Goal: Communication & Community: Answer question/provide support

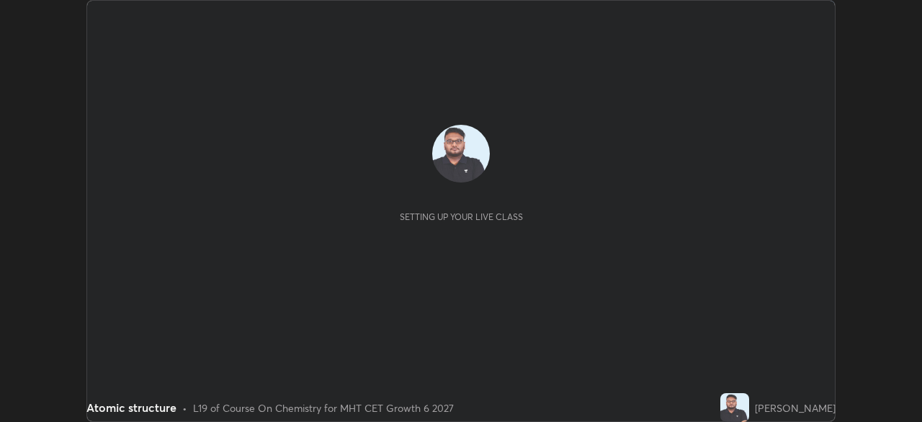
scroll to position [422, 922]
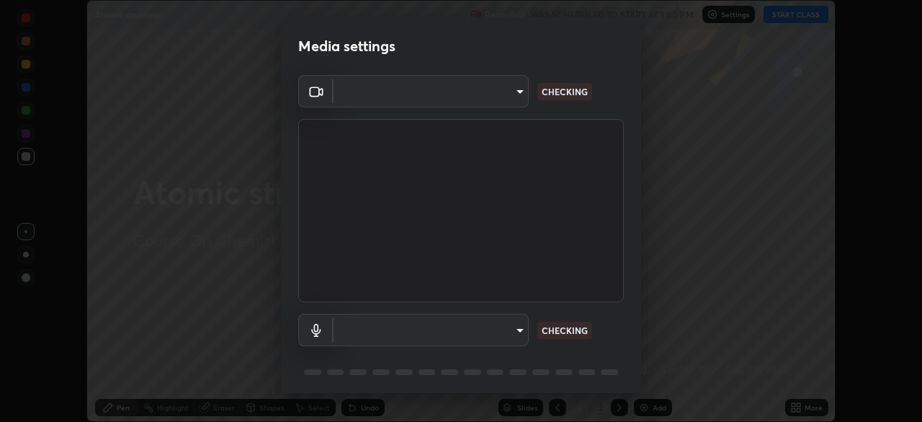
type input "0d8b211d52134265a4669d71ec7ee896e48f84867afc5ad7dacfd25898a33b6a"
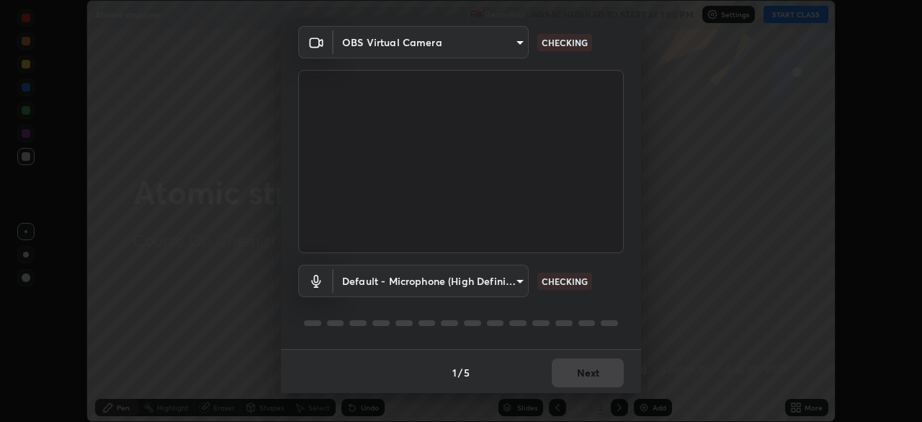
scroll to position [51, 0]
click at [462, 272] on body "Erase all Atomic structure Recording WAS SCHEDULED TO START AT 1:00 PM Settings…" at bounding box center [461, 211] width 922 height 422
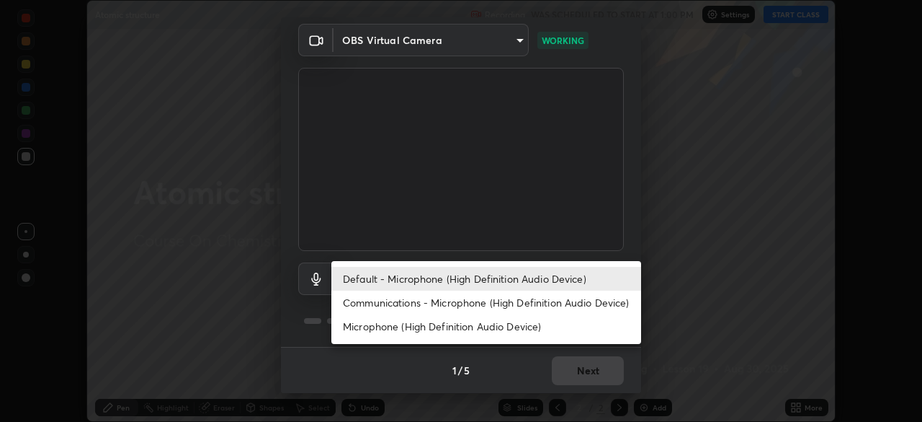
click at [435, 308] on li "Communications - Microphone (High Definition Audio Device)" at bounding box center [487, 302] width 310 height 24
type input "communications"
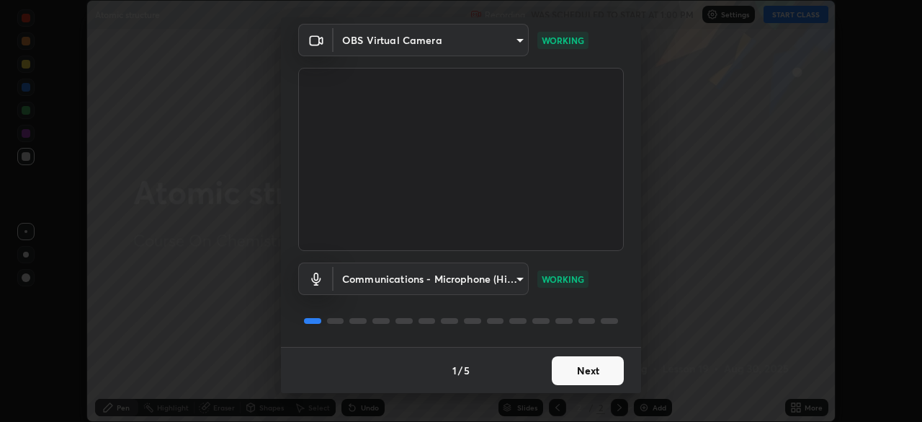
click at [565, 366] on button "Next" at bounding box center [588, 370] width 72 height 29
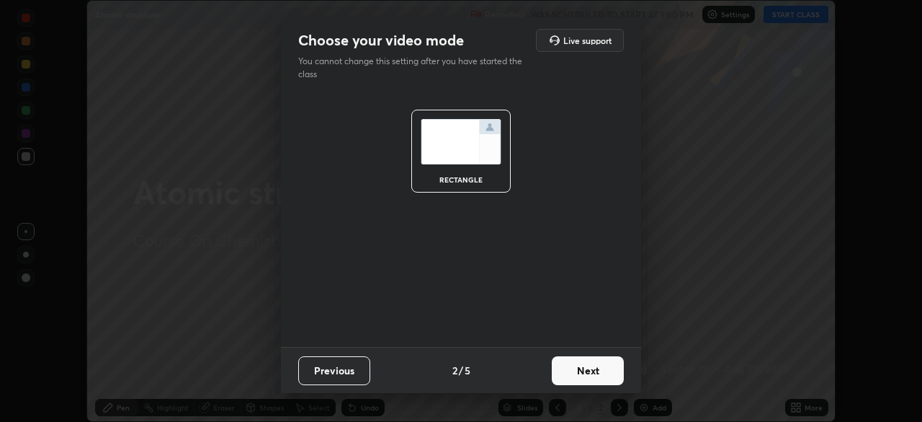
click at [578, 371] on button "Next" at bounding box center [588, 370] width 72 height 29
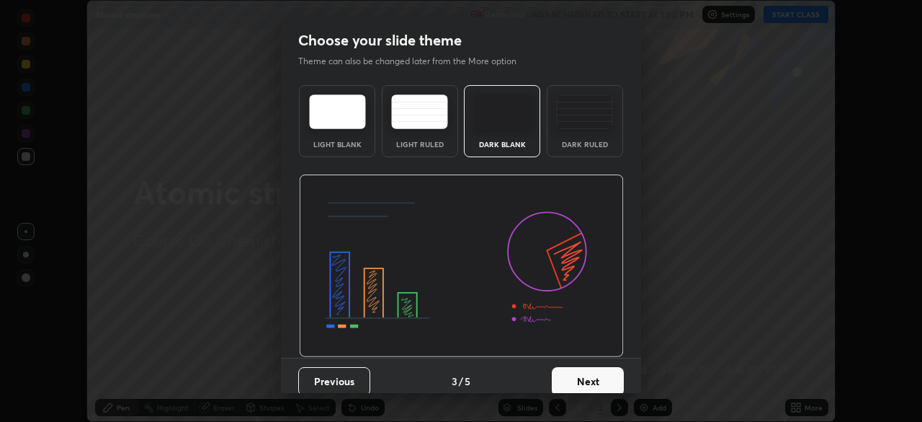
click at [589, 372] on button "Next" at bounding box center [588, 381] width 72 height 29
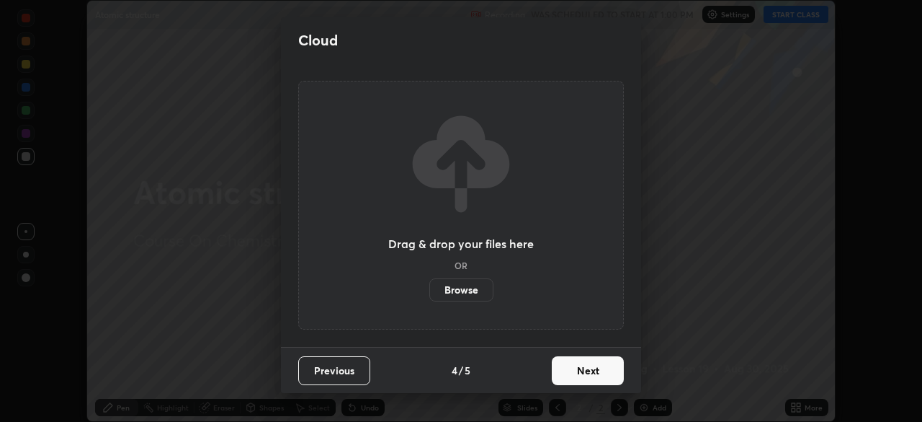
click at [601, 369] on button "Next" at bounding box center [588, 370] width 72 height 29
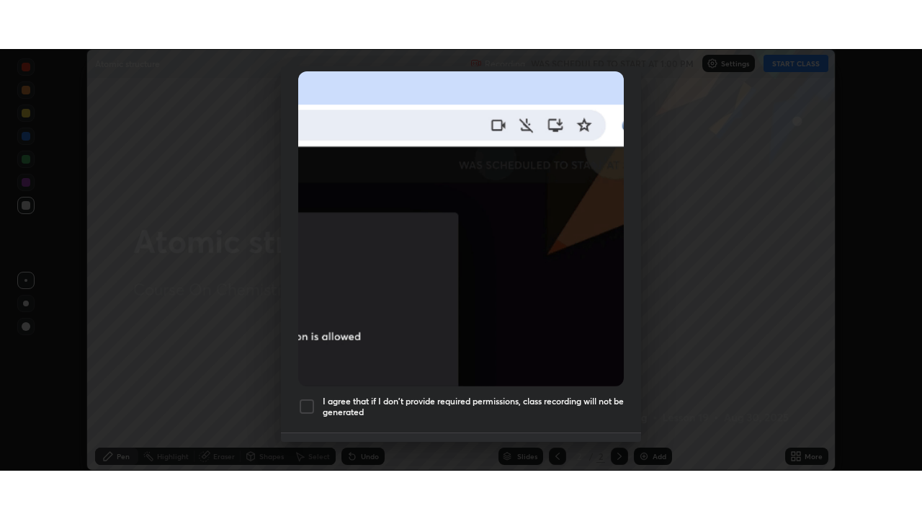
scroll to position [345, 0]
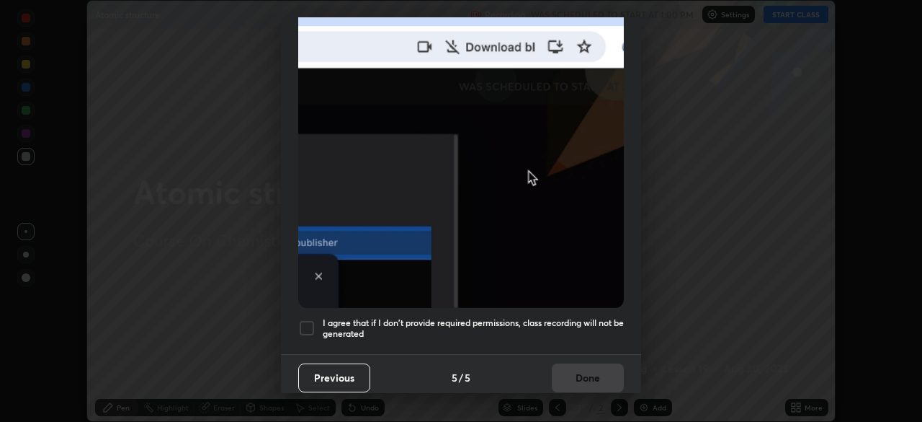
click at [310, 319] on div at bounding box center [306, 327] width 17 height 17
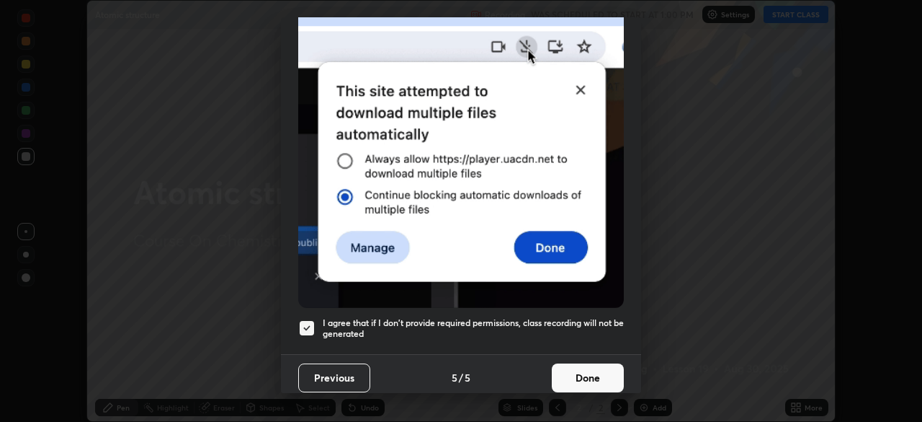
click at [572, 370] on button "Done" at bounding box center [588, 377] width 72 height 29
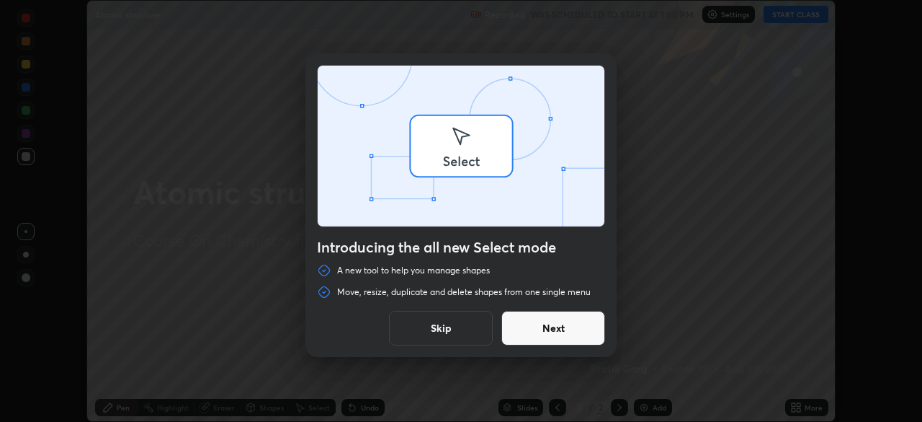
click at [789, 402] on div "Introducing the all new Select mode A new tool to help you manage shapes Move, …" at bounding box center [461, 211] width 922 height 422
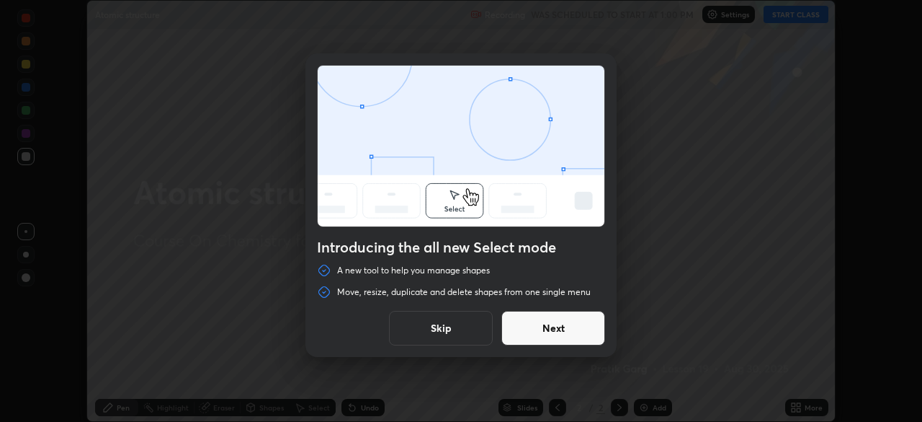
click at [451, 326] on button "Skip" at bounding box center [441, 328] width 104 height 35
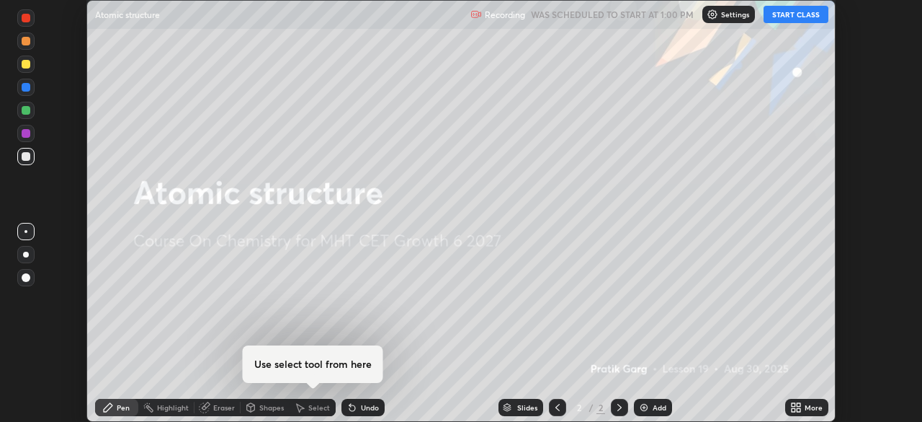
click at [792, 406] on icon at bounding box center [794, 405] width 4 height 4
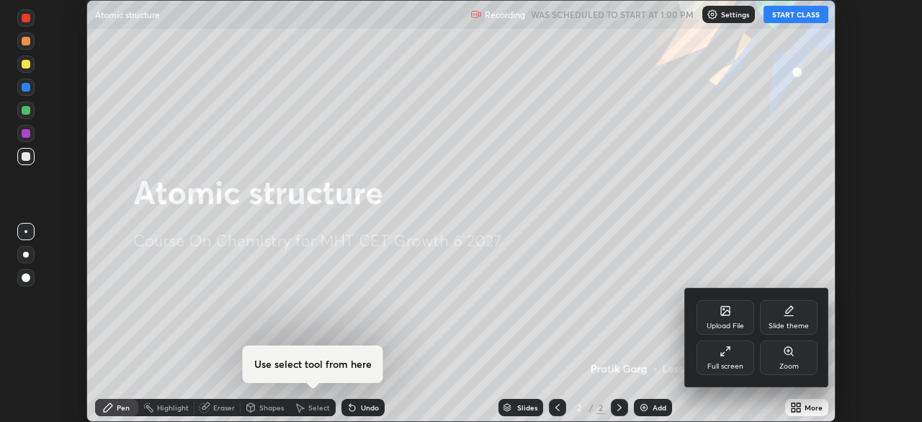
click at [726, 357] on div "Full screen" at bounding box center [726, 357] width 58 height 35
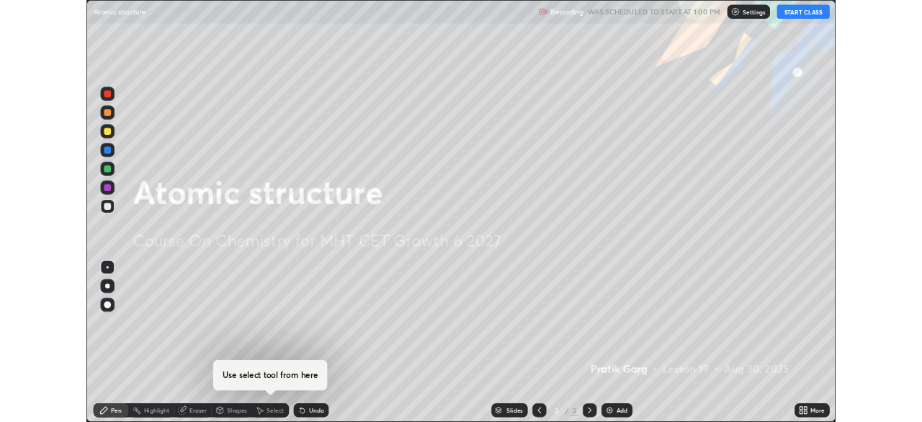
scroll to position [519, 922]
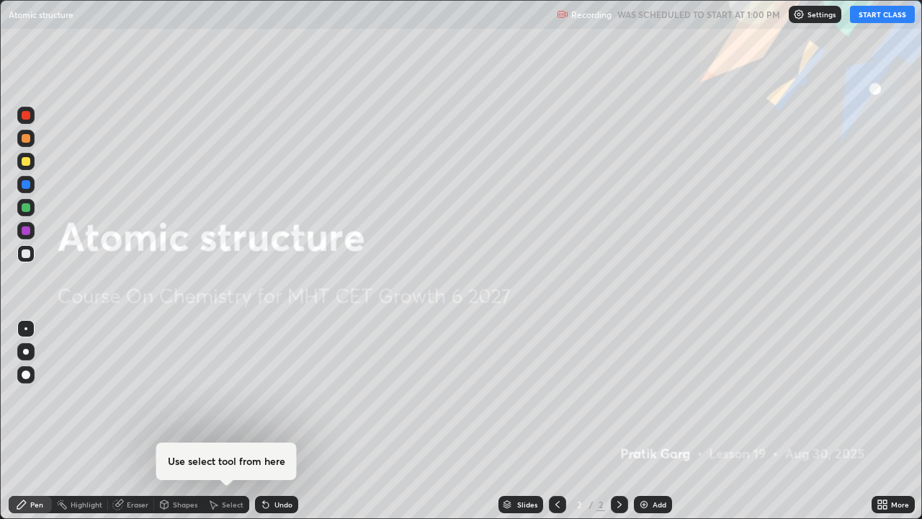
click at [869, 19] on button "START CLASS" at bounding box center [882, 14] width 65 height 17
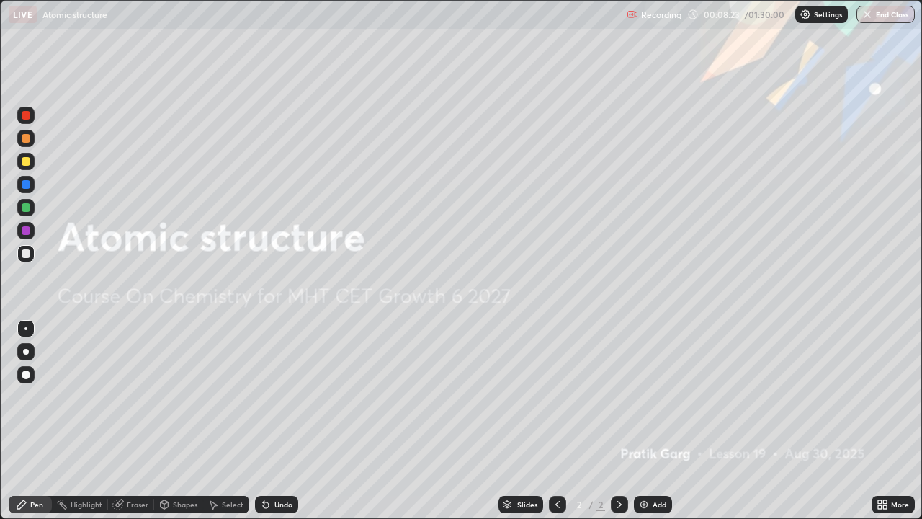
click at [668, 421] on div "Add" at bounding box center [653, 504] width 38 height 17
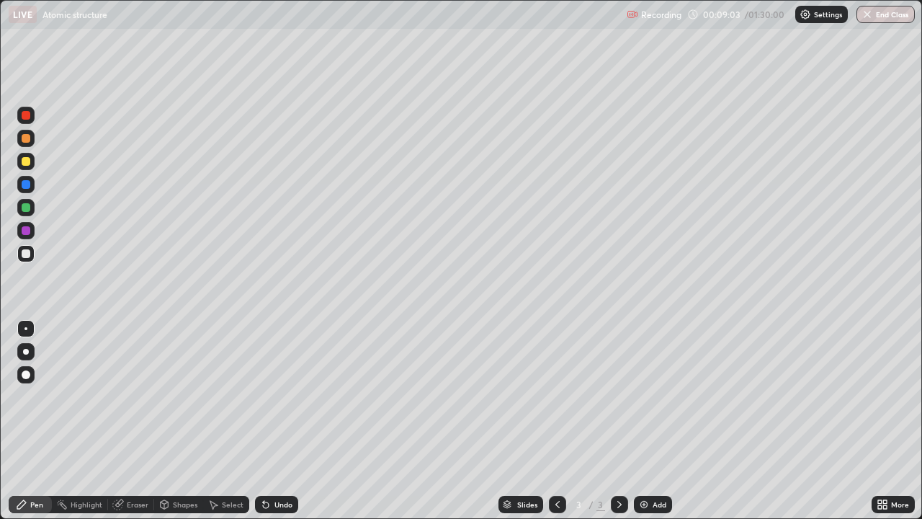
click at [667, 421] on div "Add" at bounding box center [653, 504] width 38 height 17
click at [27, 161] on div at bounding box center [26, 161] width 9 height 9
click at [884, 421] on icon at bounding box center [886, 502] width 4 height 4
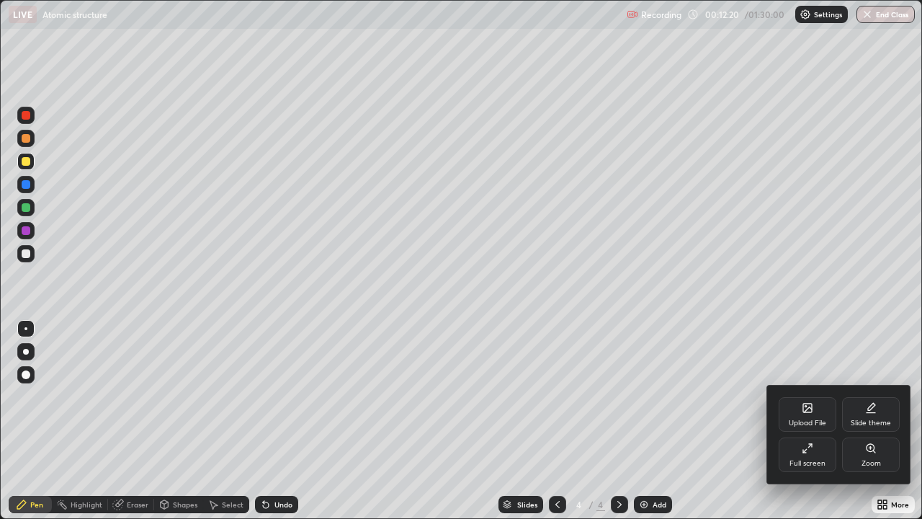
click at [815, 421] on div "Full screen" at bounding box center [808, 454] width 58 height 35
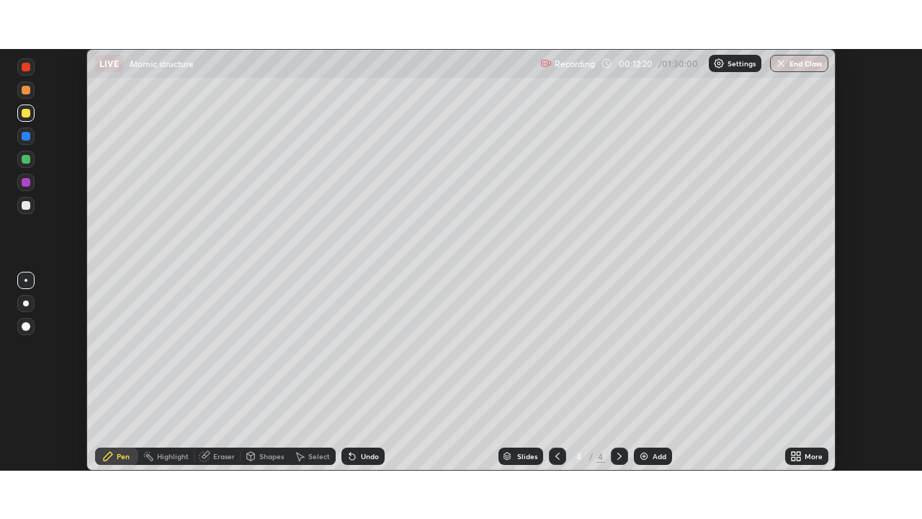
scroll to position [71649, 71148]
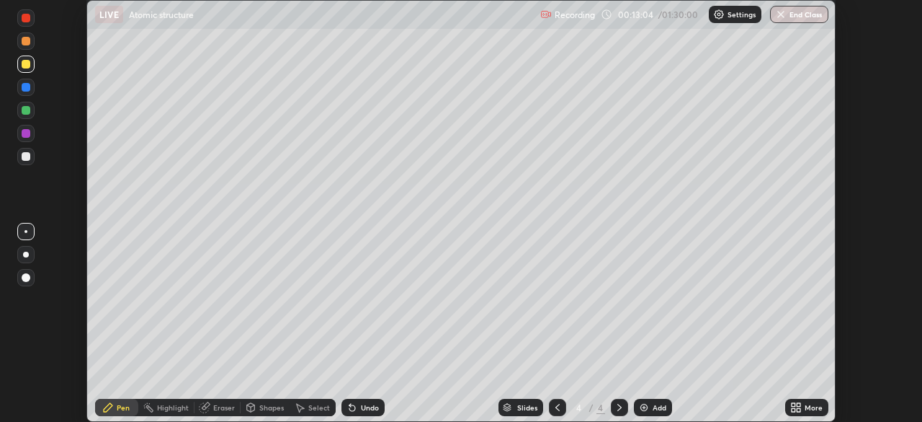
click at [653, 406] on div "Add" at bounding box center [660, 407] width 14 height 7
click at [29, 111] on div at bounding box center [26, 110] width 9 height 9
click at [25, 65] on div at bounding box center [26, 64] width 9 height 9
click at [29, 155] on div at bounding box center [26, 156] width 9 height 9
click at [375, 404] on div "Undo" at bounding box center [370, 407] width 18 height 7
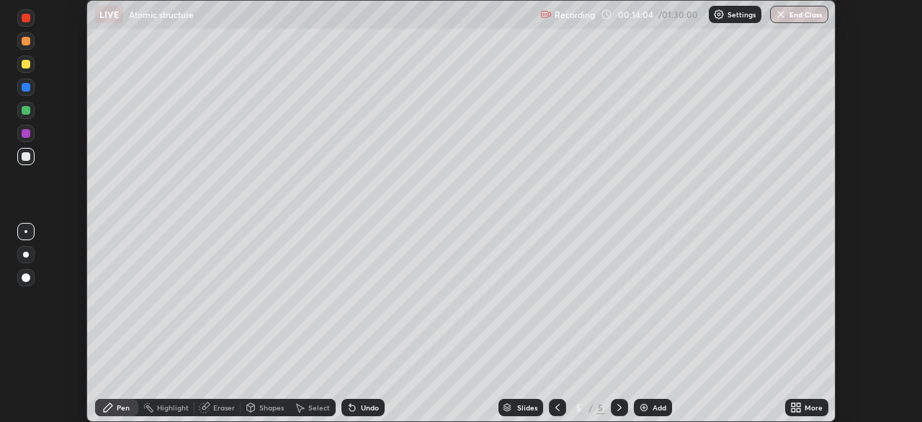
click at [365, 405] on div "Undo" at bounding box center [370, 407] width 18 height 7
click at [364, 401] on div "Undo" at bounding box center [363, 407] width 43 height 17
click at [352, 401] on div "Undo" at bounding box center [363, 407] width 43 height 17
click at [30, 159] on div at bounding box center [25, 156] width 17 height 17
click at [793, 404] on icon at bounding box center [794, 405] width 4 height 4
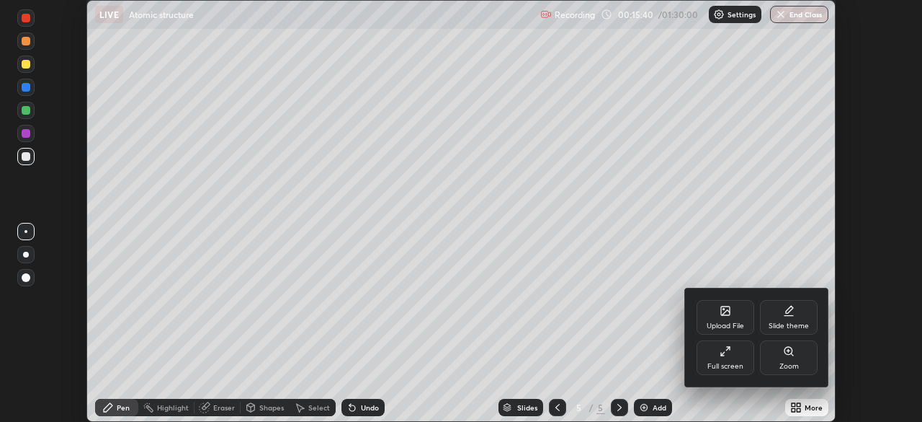
click at [722, 357] on div "Full screen" at bounding box center [726, 357] width 58 height 35
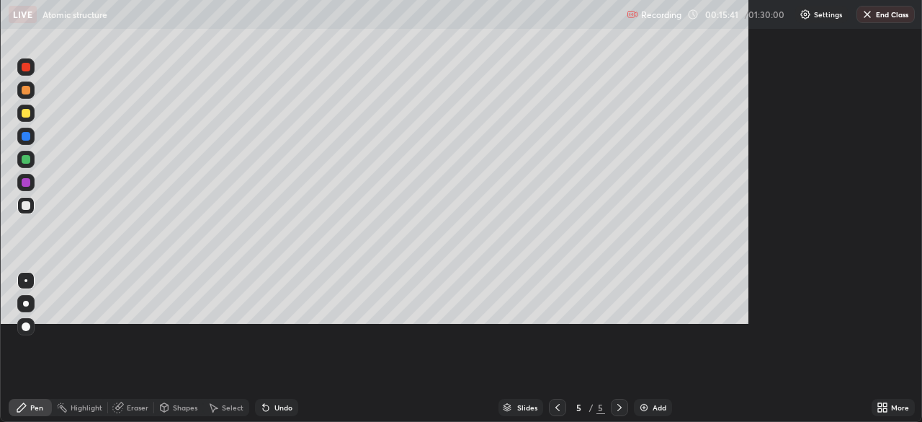
scroll to position [519, 922]
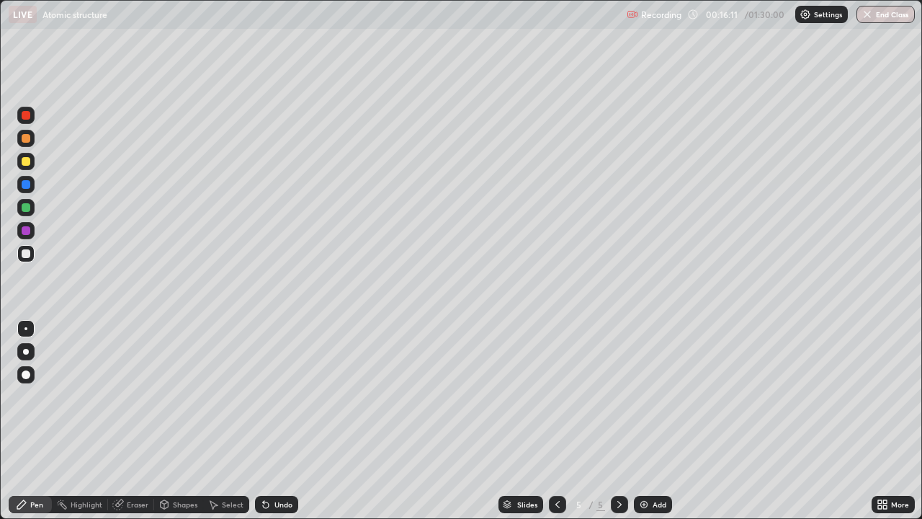
click at [277, 421] on div "Undo" at bounding box center [284, 504] width 18 height 7
click at [272, 421] on div "Undo" at bounding box center [276, 504] width 43 height 17
click at [277, 421] on div "Undo" at bounding box center [284, 504] width 18 height 7
click at [279, 421] on div "Undo" at bounding box center [284, 504] width 18 height 7
click at [282, 421] on div "Undo" at bounding box center [276, 504] width 43 height 17
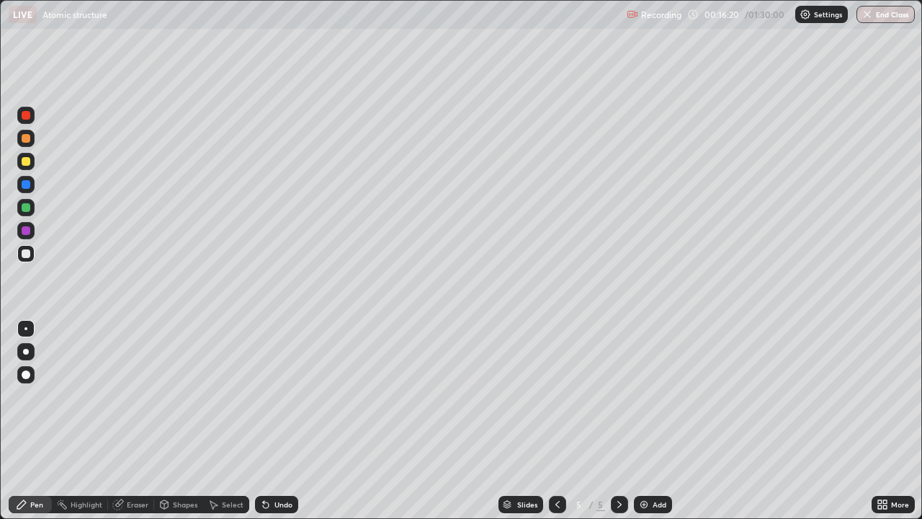
click at [282, 421] on div "Undo" at bounding box center [276, 504] width 43 height 17
click at [280, 421] on div "Undo" at bounding box center [284, 504] width 18 height 7
click at [643, 421] on div "Add" at bounding box center [653, 504] width 38 height 17
click at [27, 161] on div at bounding box center [26, 161] width 9 height 9
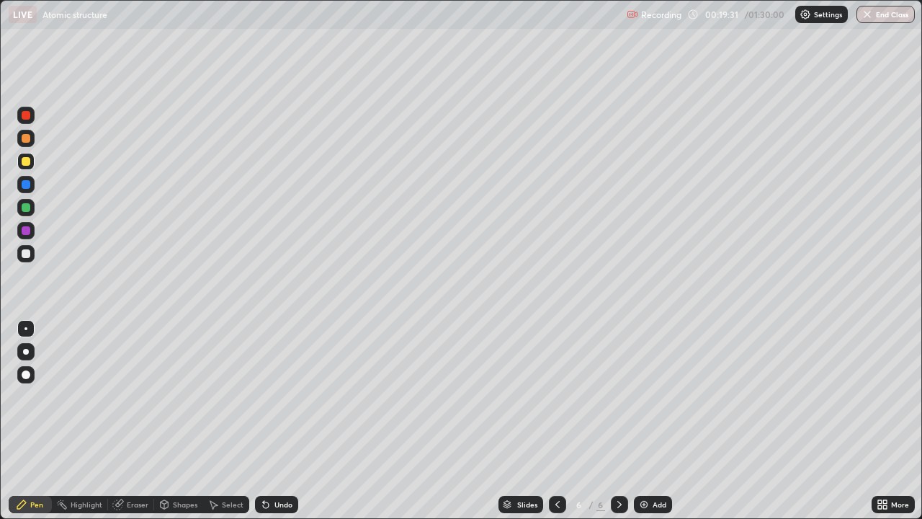
click at [196, 421] on div "Shapes" at bounding box center [185, 504] width 25 height 7
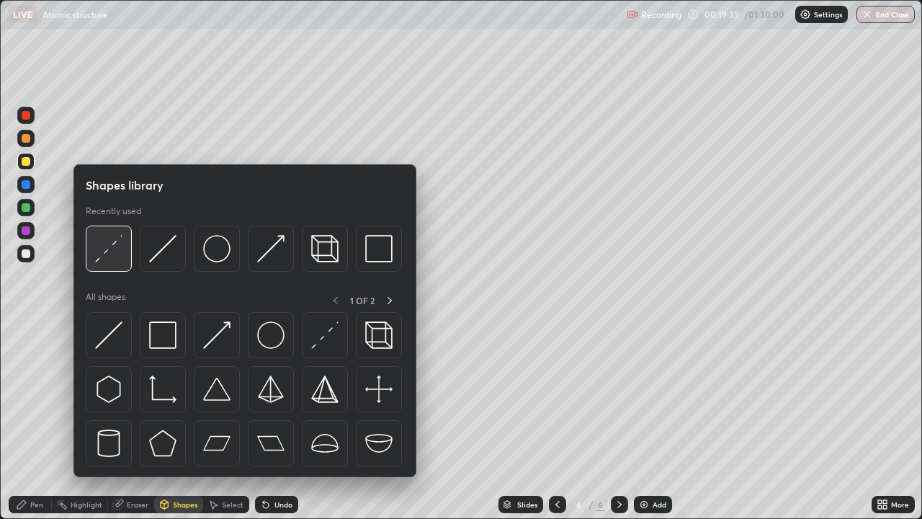
click at [110, 245] on img at bounding box center [108, 248] width 27 height 27
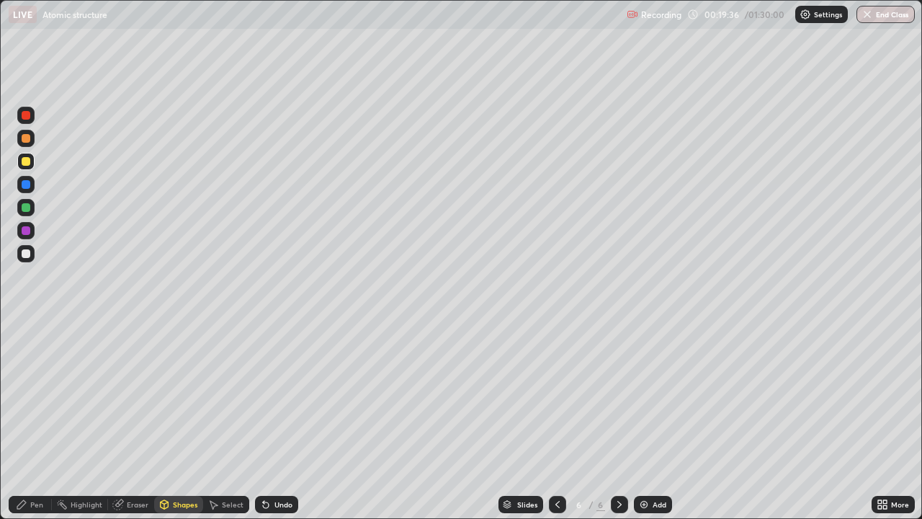
click at [28, 421] on div "Pen" at bounding box center [30, 504] width 43 height 17
click at [25, 255] on div at bounding box center [26, 253] width 9 height 9
click at [288, 421] on div "Undo" at bounding box center [284, 504] width 18 height 7
click at [649, 421] on div "Add" at bounding box center [653, 504] width 38 height 17
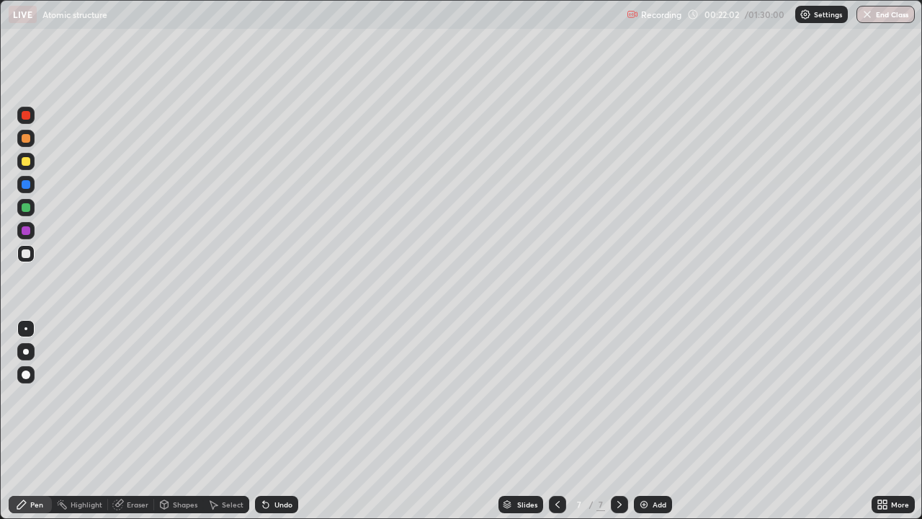
click at [30, 161] on div at bounding box center [26, 161] width 9 height 9
click at [875, 421] on div "More" at bounding box center [893, 504] width 43 height 17
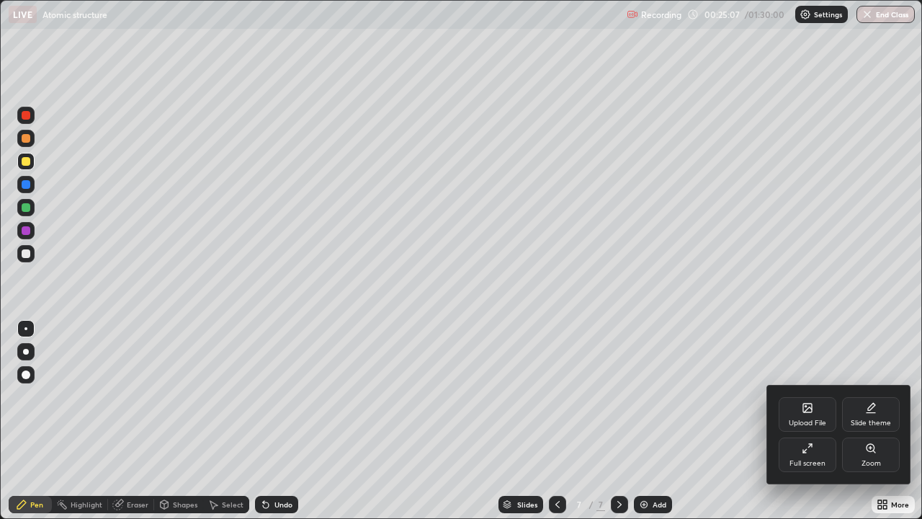
click at [815, 421] on div "Full screen" at bounding box center [808, 463] width 36 height 7
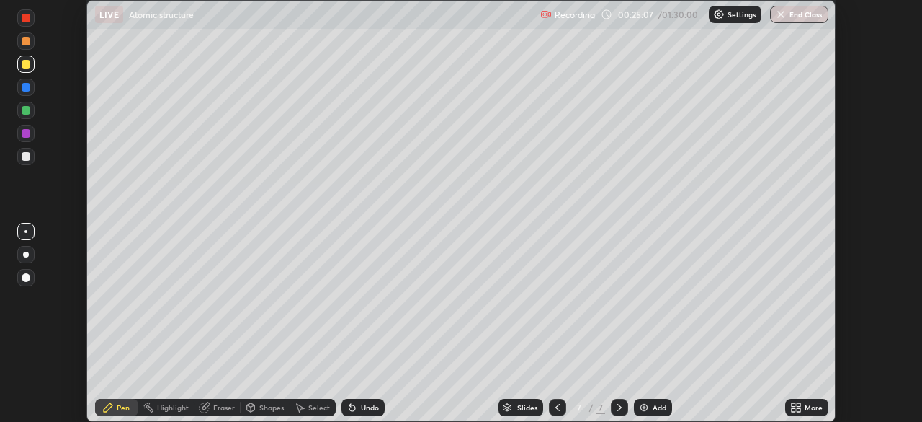
scroll to position [71649, 71148]
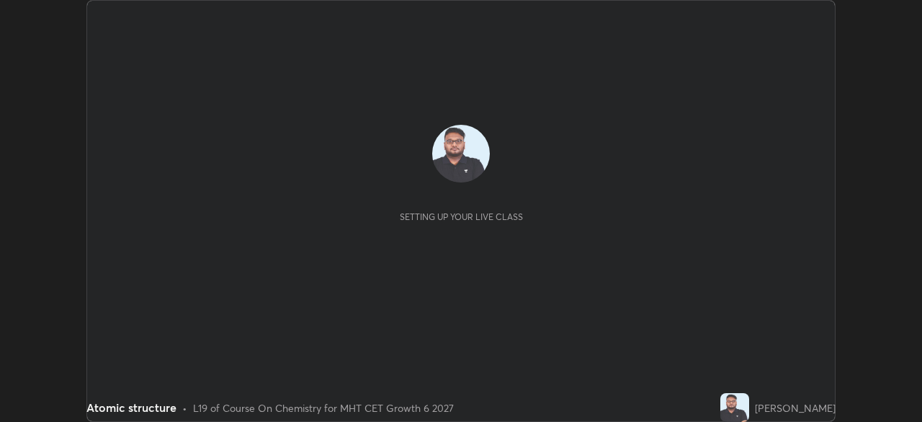
scroll to position [422, 922]
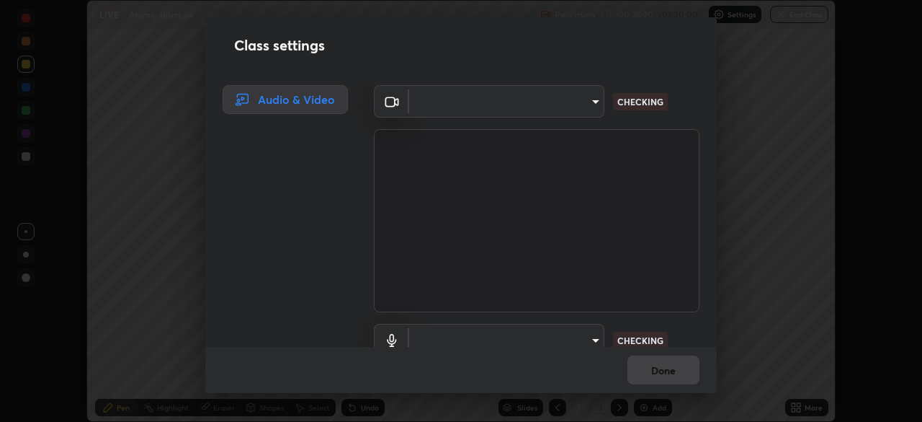
type input "0d8b211d52134265a4669d71ec7ee896e48f84867afc5ad7dacfd25898a33b6a"
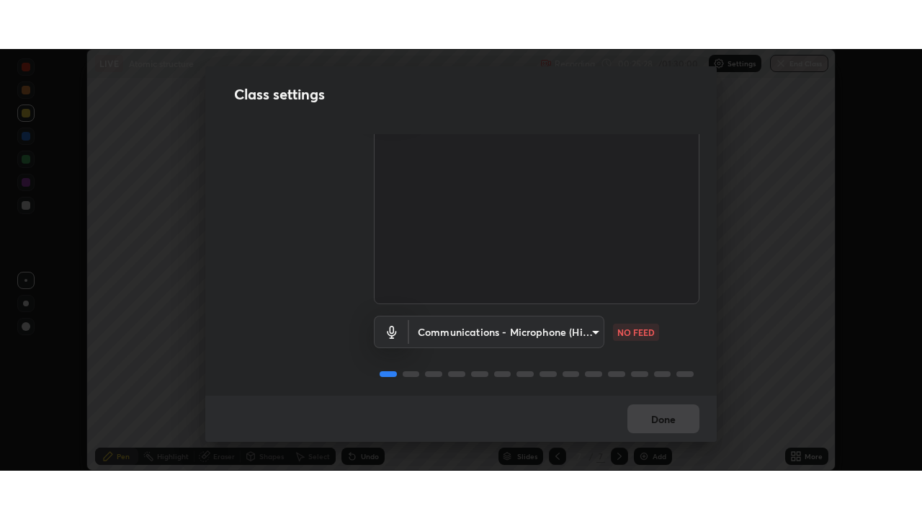
scroll to position [66, 0]
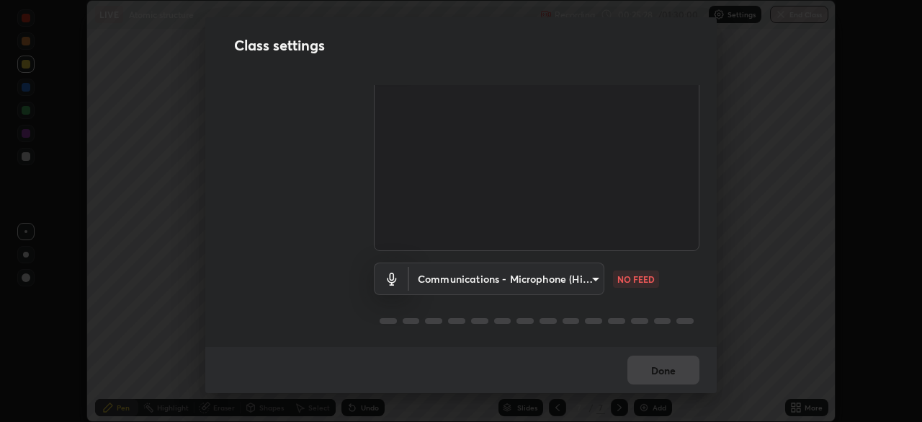
click at [510, 270] on body "Erase all LIVE Atomic structure Recording 00:25:28 / 01:30:00 Settings End Clas…" at bounding box center [461, 211] width 922 height 422
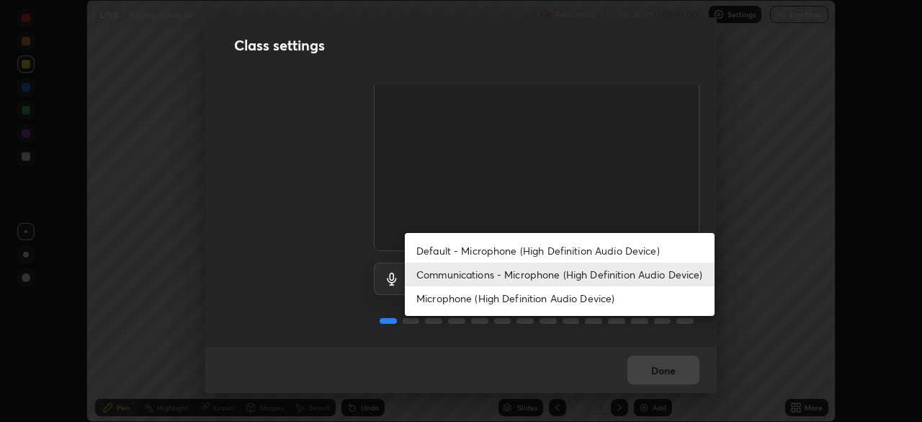
click at [485, 251] on li "Default - Microphone (High Definition Audio Device)" at bounding box center [560, 251] width 310 height 24
type input "default"
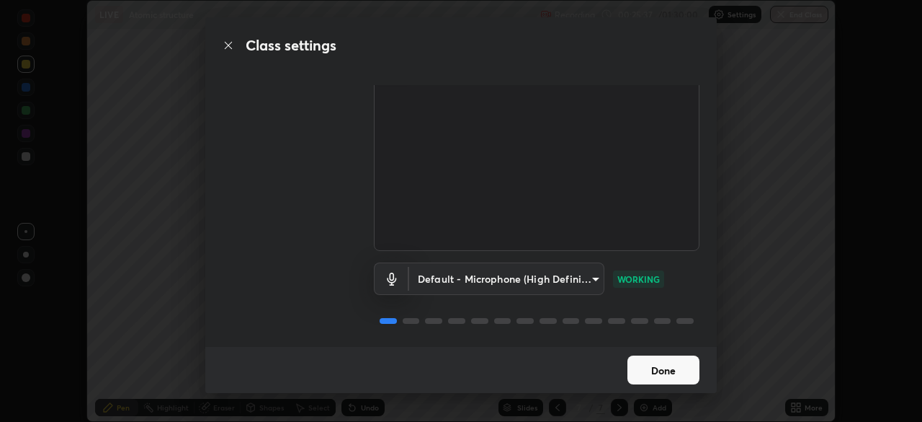
click at [646, 371] on button "Done" at bounding box center [664, 369] width 72 height 29
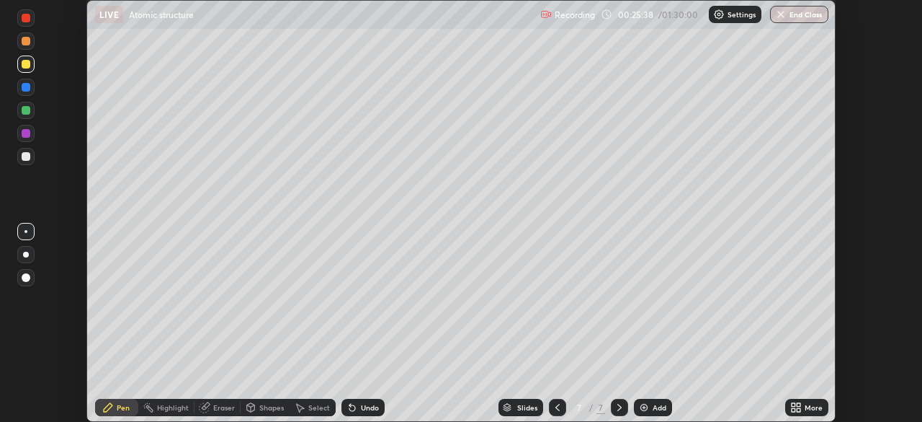
click at [792, 403] on icon at bounding box center [794, 405] width 4 height 4
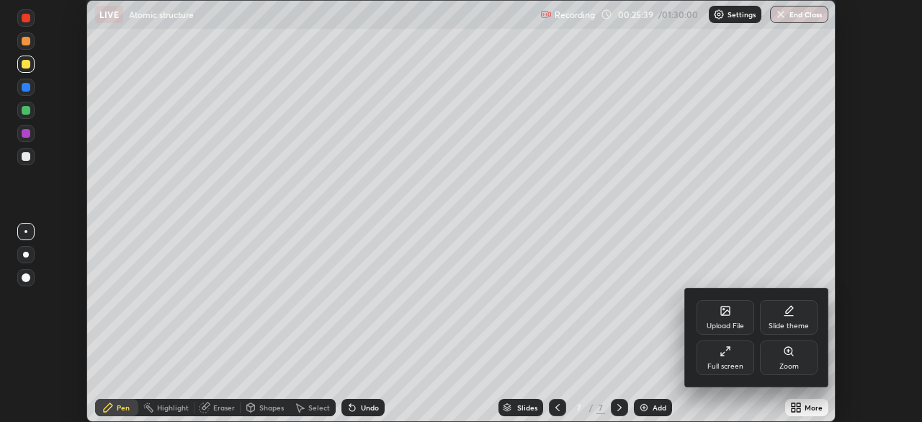
click at [719, 354] on div "Full screen" at bounding box center [726, 357] width 58 height 35
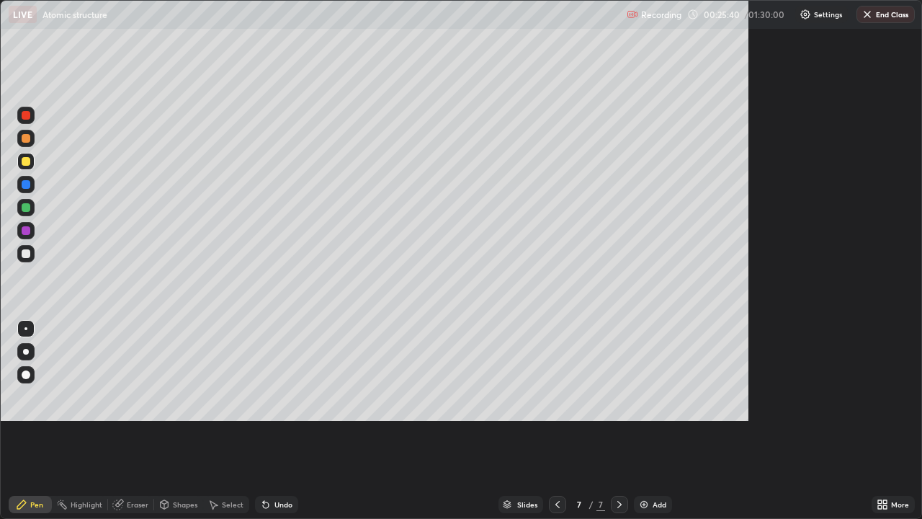
scroll to position [519, 922]
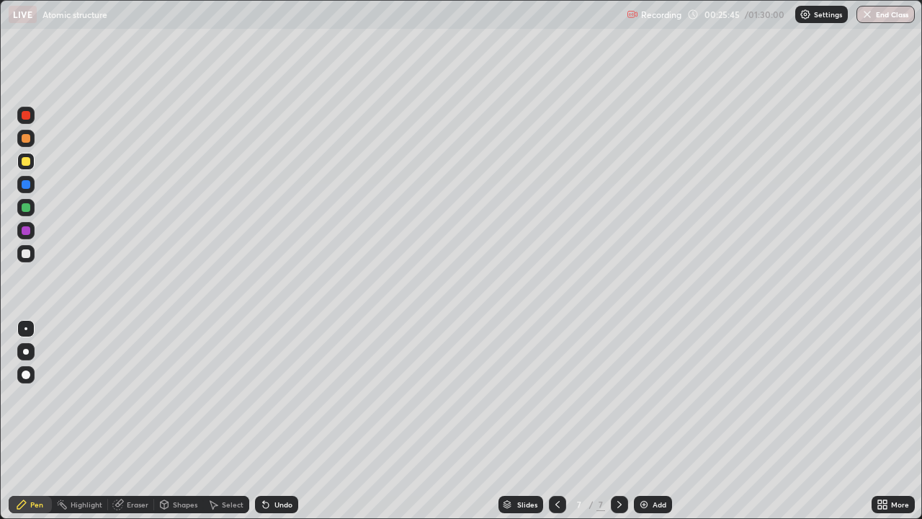
click at [133, 421] on div "Eraser" at bounding box center [138, 504] width 22 height 7
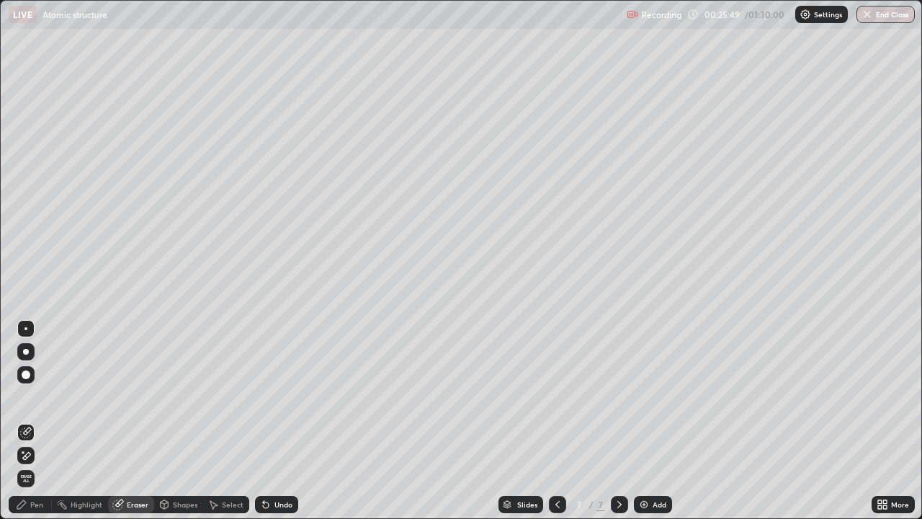
click at [39, 421] on div "Pen" at bounding box center [30, 504] width 43 height 17
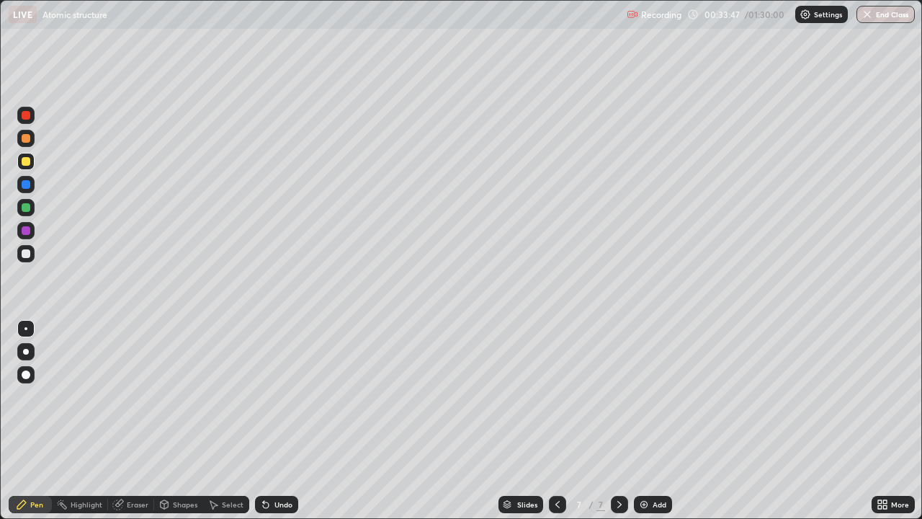
click at [671, 421] on div "Slides 7 / 7 Add" at bounding box center [585, 504] width 574 height 29
click at [656, 421] on div "Add" at bounding box center [653, 504] width 38 height 17
click at [659, 421] on div "Add" at bounding box center [660, 504] width 14 height 7
click at [187, 421] on div "Shapes" at bounding box center [185, 504] width 25 height 7
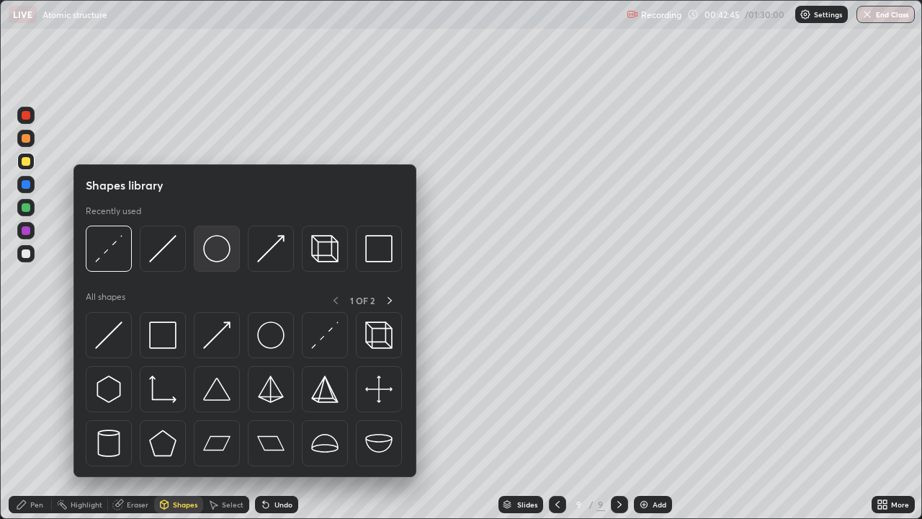
click at [218, 247] on img at bounding box center [216, 248] width 27 height 27
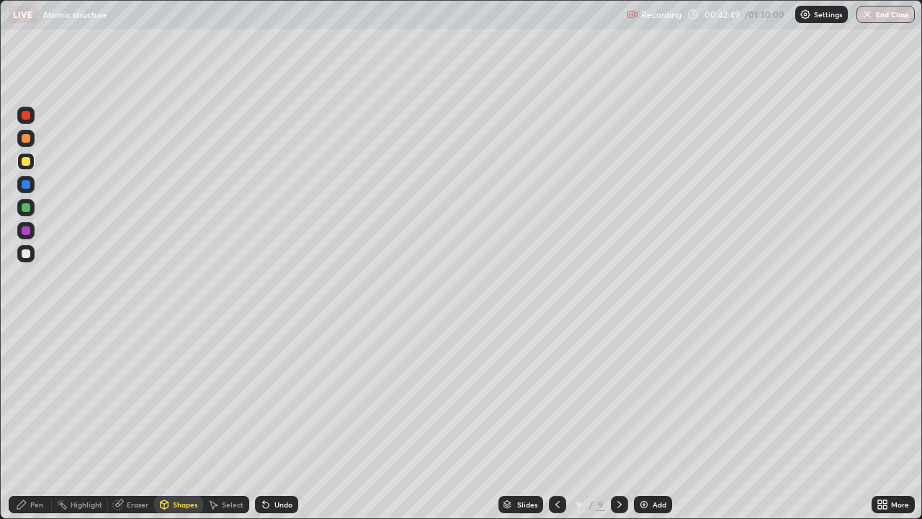
click at [28, 210] on div at bounding box center [26, 207] width 9 height 9
click at [32, 256] on div at bounding box center [25, 253] width 17 height 17
click at [27, 421] on div "Pen" at bounding box center [30, 504] width 43 height 17
click at [225, 421] on div "Select" at bounding box center [233, 504] width 22 height 7
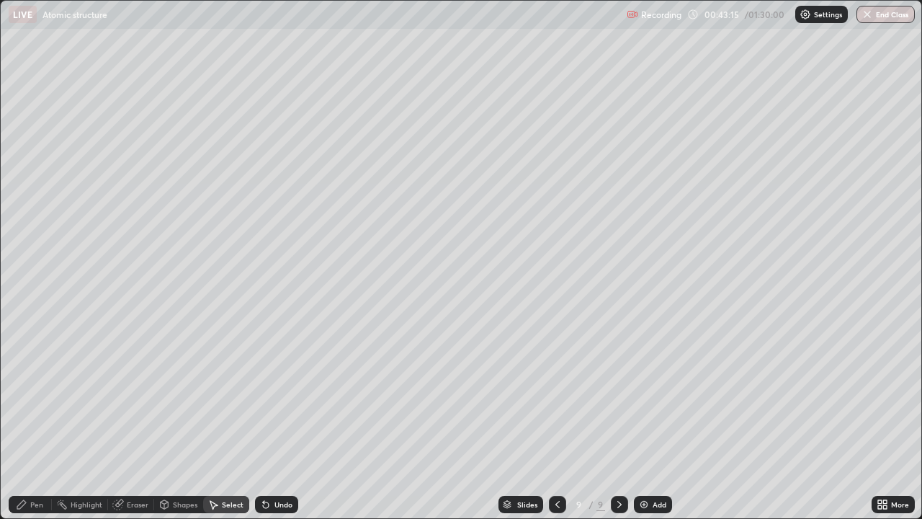
click at [193, 421] on div "Shapes" at bounding box center [178, 504] width 49 height 17
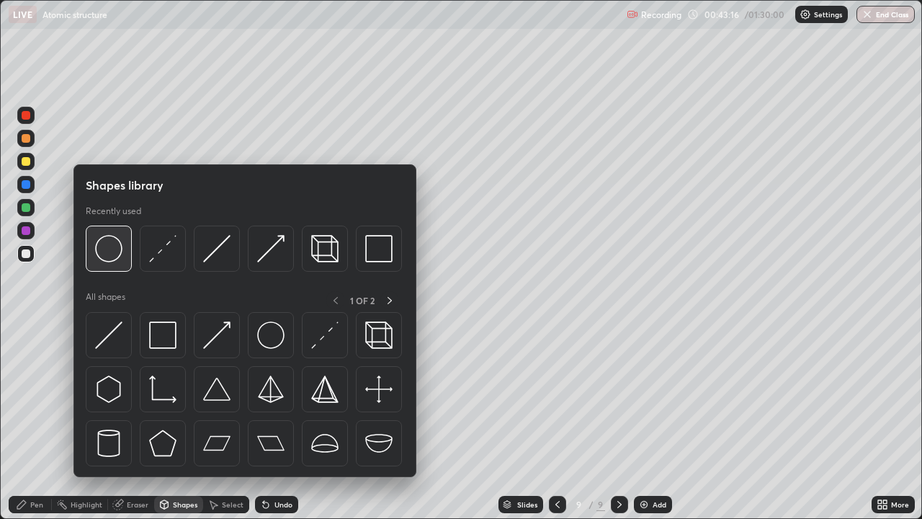
click at [110, 254] on img at bounding box center [108, 248] width 27 height 27
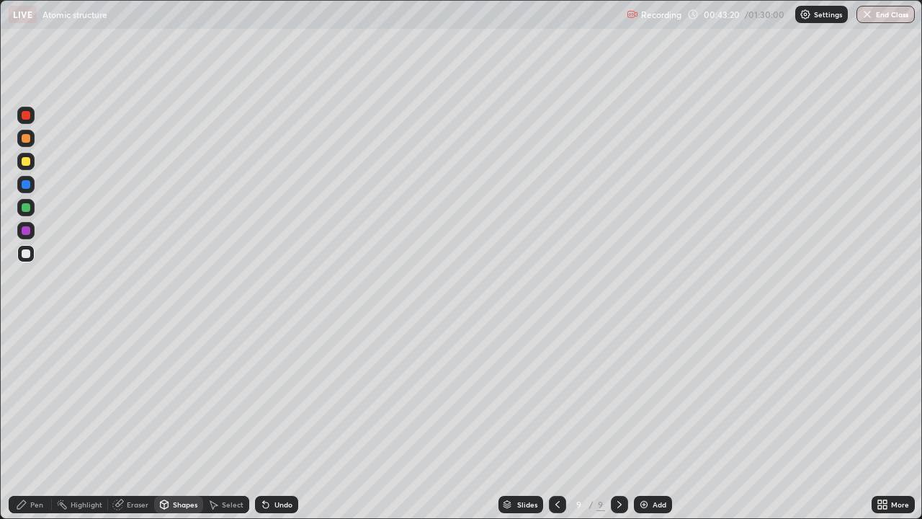
click at [32, 421] on div "Pen" at bounding box center [36, 504] width 13 height 7
click at [648, 421] on div "Add" at bounding box center [653, 504] width 38 height 17
click at [186, 421] on div "Shapes" at bounding box center [185, 504] width 25 height 7
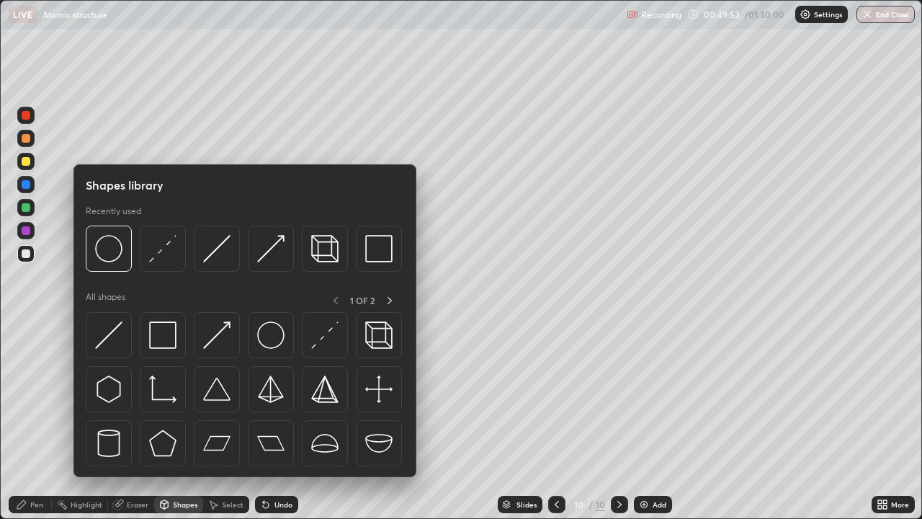
click at [556, 421] on icon at bounding box center [557, 504] width 4 height 7
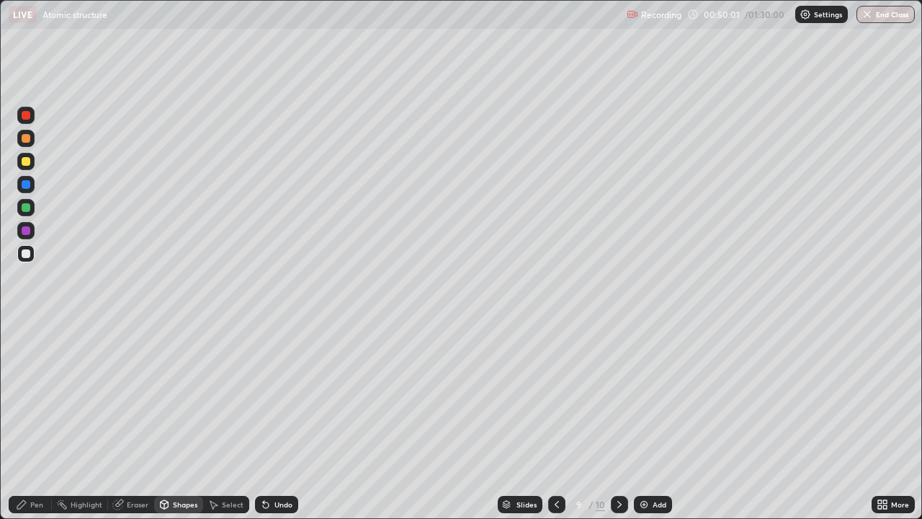
click at [615, 421] on icon at bounding box center [620, 505] width 12 height 12
click at [182, 421] on div "Shapes" at bounding box center [178, 504] width 49 height 17
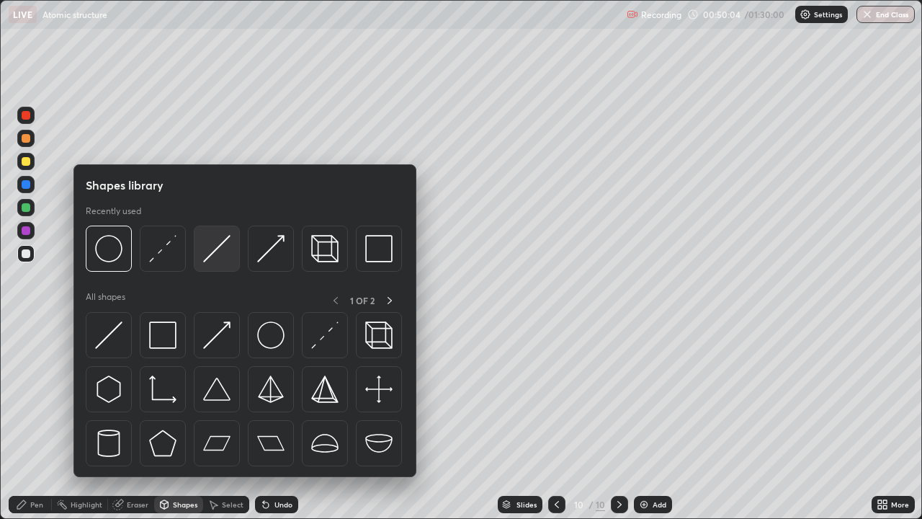
click at [211, 262] on img at bounding box center [216, 248] width 27 height 27
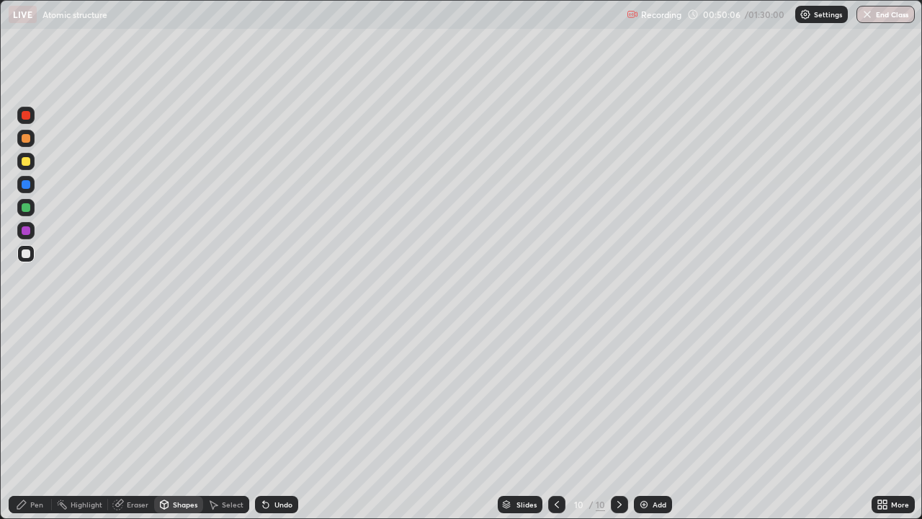
click at [27, 205] on div at bounding box center [26, 207] width 9 height 9
click at [27, 162] on div at bounding box center [26, 161] width 9 height 9
click at [44, 421] on div "Pen" at bounding box center [30, 504] width 43 height 17
click at [34, 211] on div at bounding box center [25, 207] width 17 height 17
click at [280, 421] on div "Undo" at bounding box center [284, 504] width 18 height 7
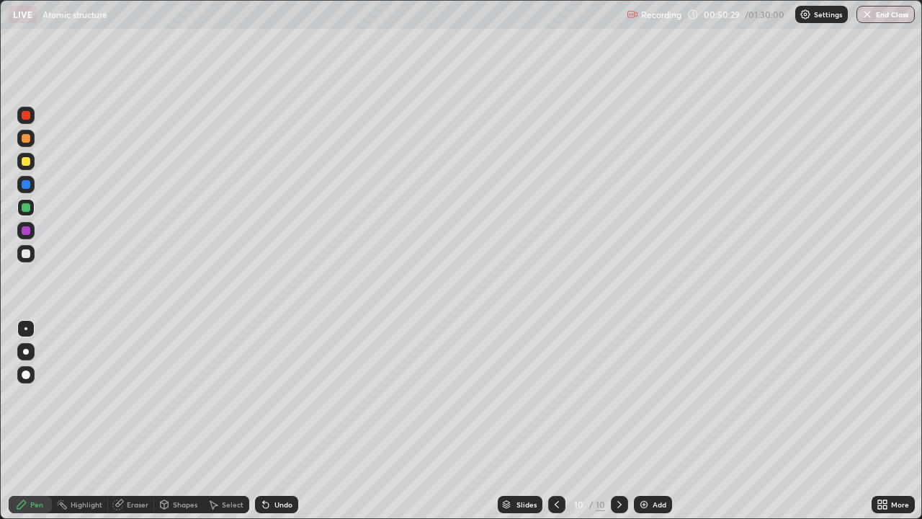
click at [187, 421] on div "Shapes" at bounding box center [185, 504] width 25 height 7
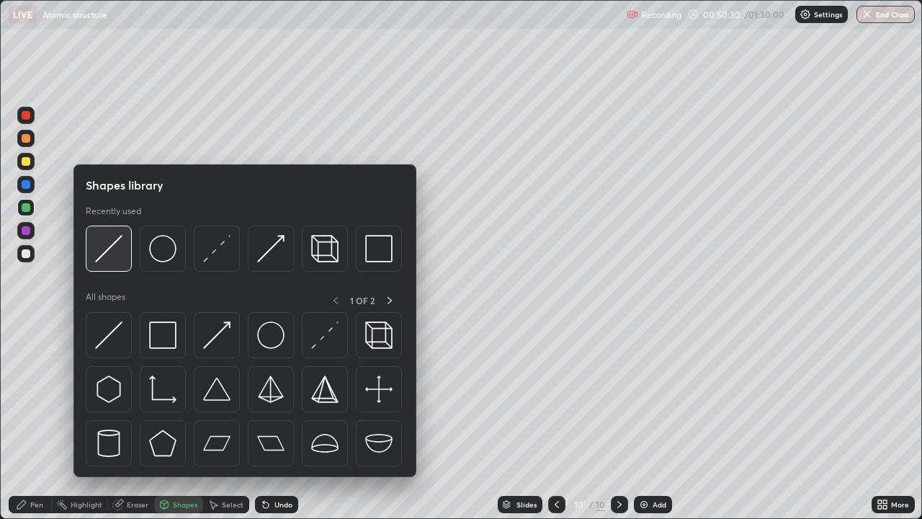
click at [117, 249] on img at bounding box center [108, 248] width 27 height 27
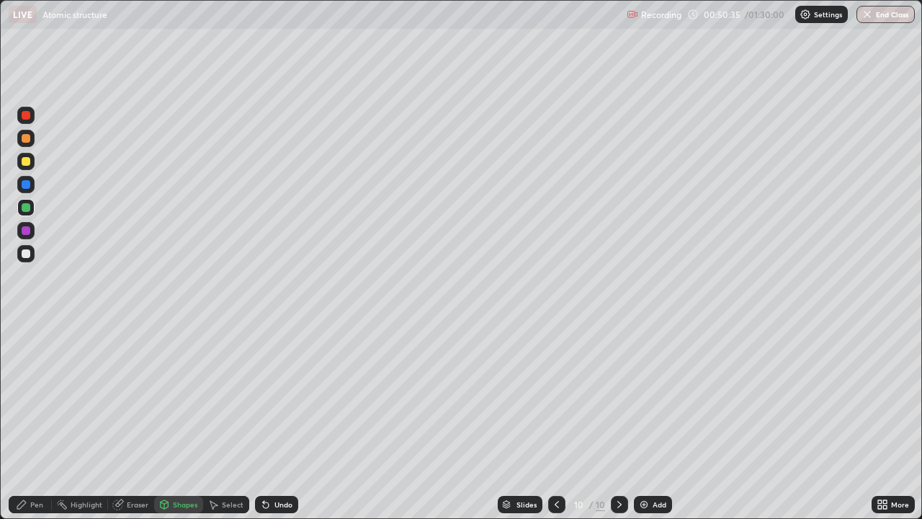
click at [34, 421] on div "Pen" at bounding box center [36, 504] width 13 height 7
click at [280, 421] on div "Undo" at bounding box center [276, 504] width 43 height 17
click at [31, 259] on div at bounding box center [25, 253] width 17 height 17
click at [556, 421] on icon at bounding box center [557, 505] width 12 height 12
click at [625, 421] on div at bounding box center [619, 504] width 17 height 17
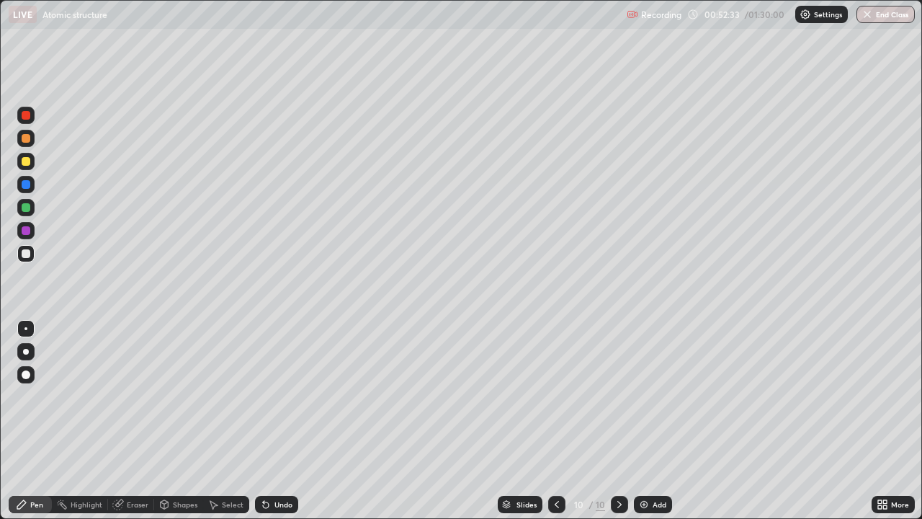
click at [25, 209] on div at bounding box center [26, 207] width 9 height 9
click at [182, 421] on div "Shapes" at bounding box center [185, 504] width 25 height 7
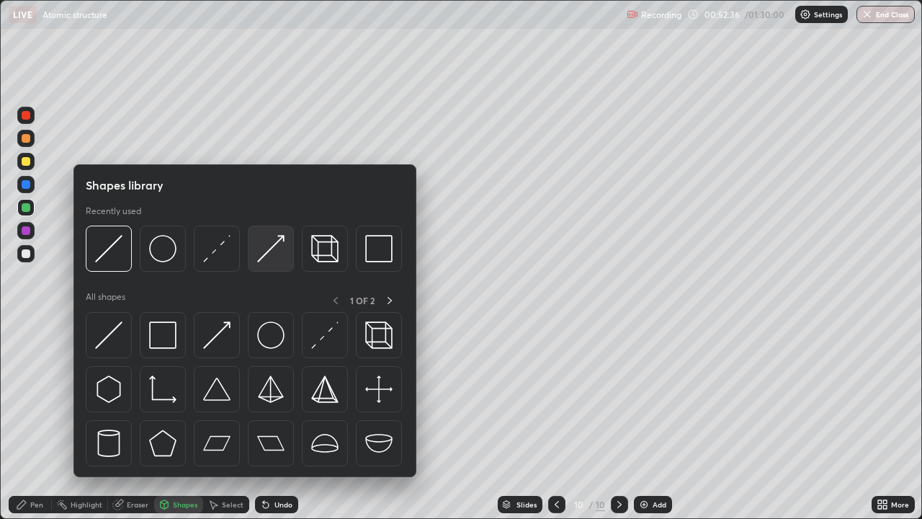
click at [266, 257] on img at bounding box center [270, 248] width 27 height 27
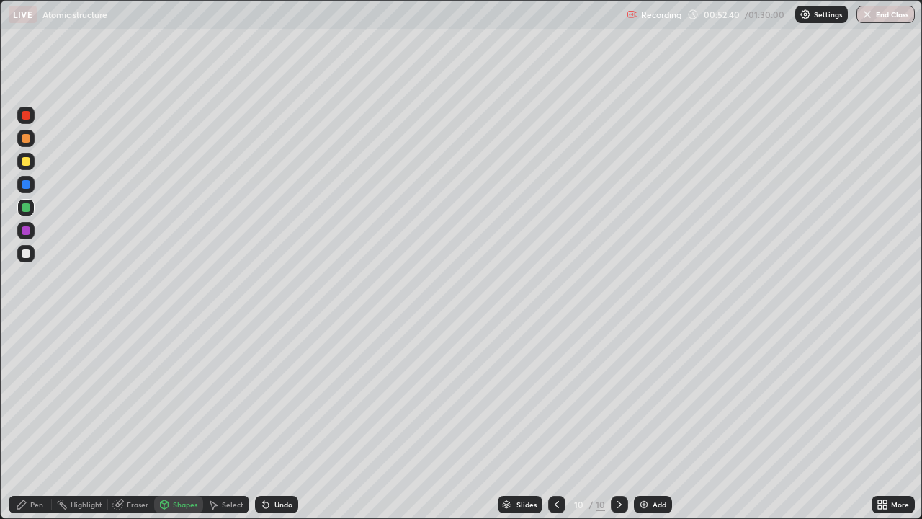
click at [27, 421] on icon at bounding box center [22, 505] width 12 height 12
click at [186, 421] on div "Shapes" at bounding box center [185, 504] width 25 height 7
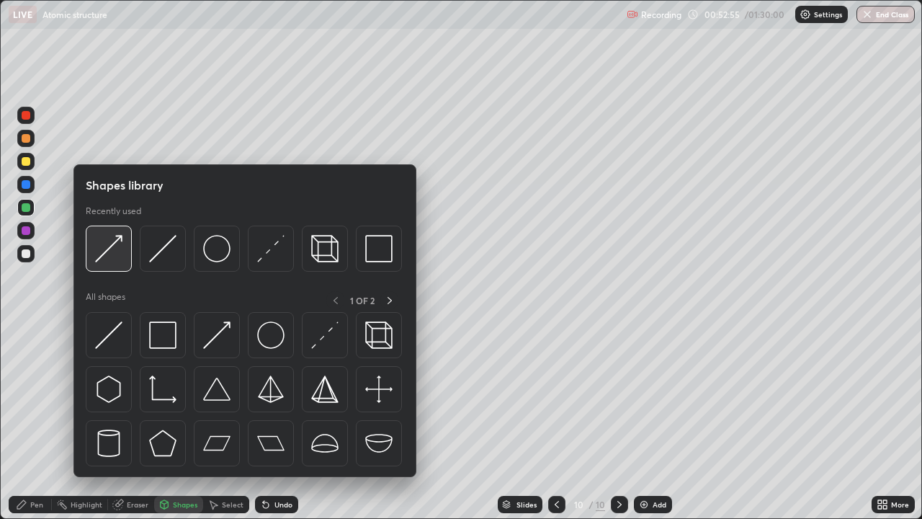
click at [112, 259] on img at bounding box center [108, 248] width 27 height 27
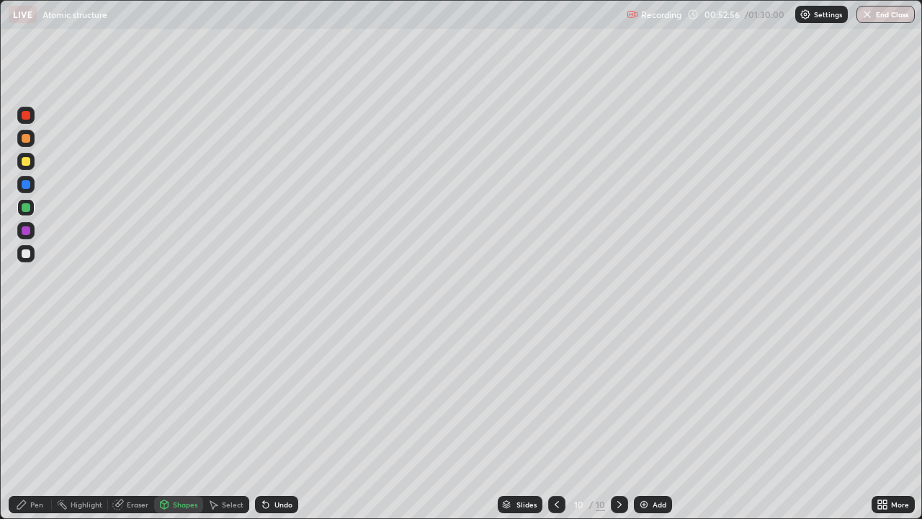
click at [25, 160] on div at bounding box center [26, 161] width 9 height 9
click at [40, 421] on div "Pen" at bounding box center [36, 504] width 13 height 7
click at [144, 421] on div "Eraser" at bounding box center [131, 504] width 46 height 17
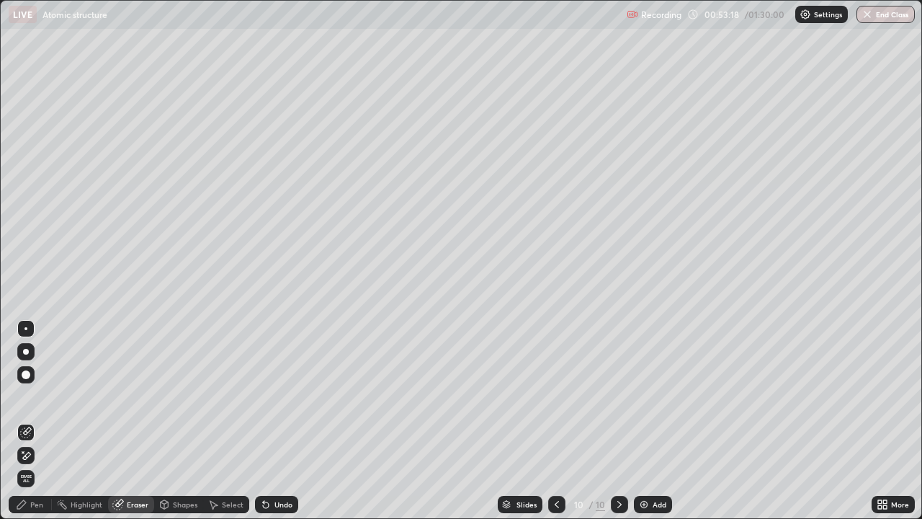
click at [43, 421] on div "Pen" at bounding box center [36, 504] width 13 height 7
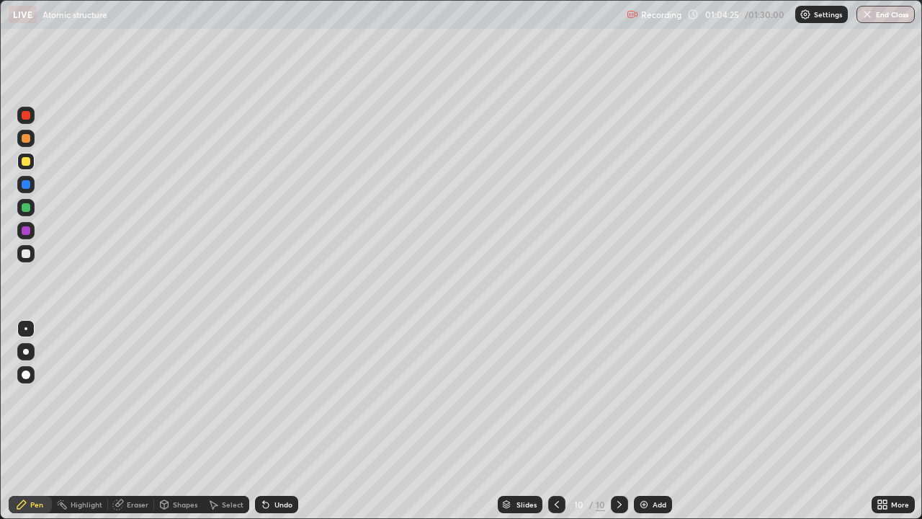
click at [0, 421] on div "Pen Highlight Eraser Shapes Select Undo Slides 10 / 10 Add More" at bounding box center [461, 504] width 922 height 29
click at [661, 421] on div "Add" at bounding box center [653, 504] width 38 height 17
click at [25, 209] on div at bounding box center [26, 207] width 9 height 9
click at [281, 421] on div "Undo" at bounding box center [276, 504] width 43 height 17
click at [276, 421] on div "Undo" at bounding box center [276, 504] width 43 height 17
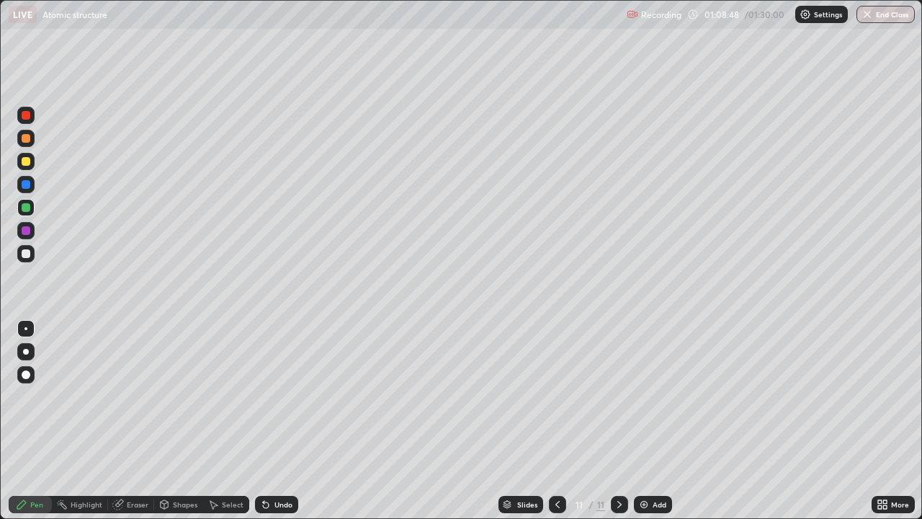
click at [646, 421] on img at bounding box center [645, 505] width 12 height 12
click at [174, 421] on div "Shapes" at bounding box center [185, 504] width 25 height 7
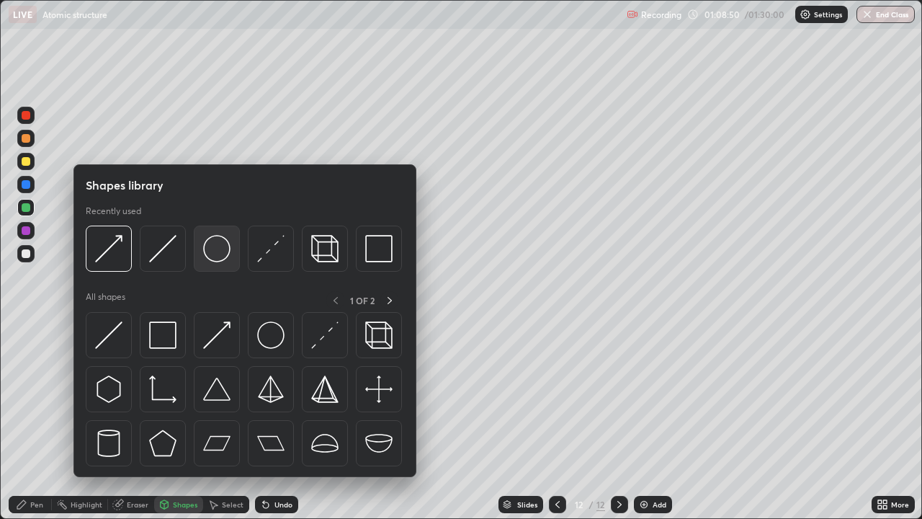
click at [220, 254] on img at bounding box center [216, 248] width 27 height 27
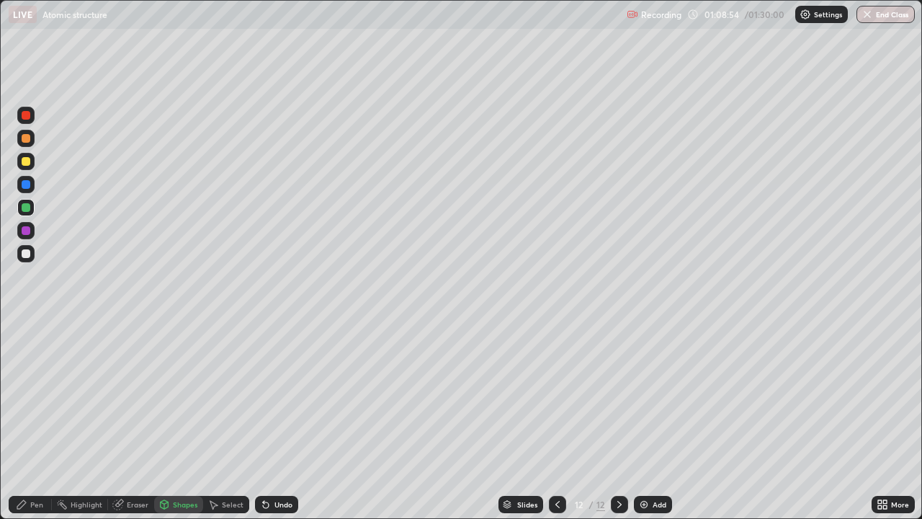
click at [30, 421] on div "Pen" at bounding box center [30, 504] width 43 height 17
click at [30, 254] on div at bounding box center [26, 253] width 9 height 9
click at [186, 421] on div "Shapes" at bounding box center [178, 504] width 49 height 17
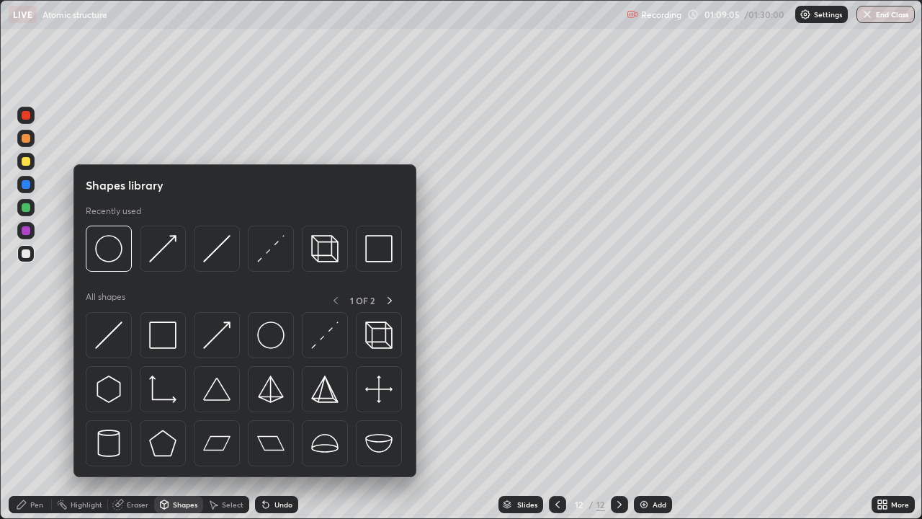
click at [22, 162] on div at bounding box center [26, 161] width 9 height 9
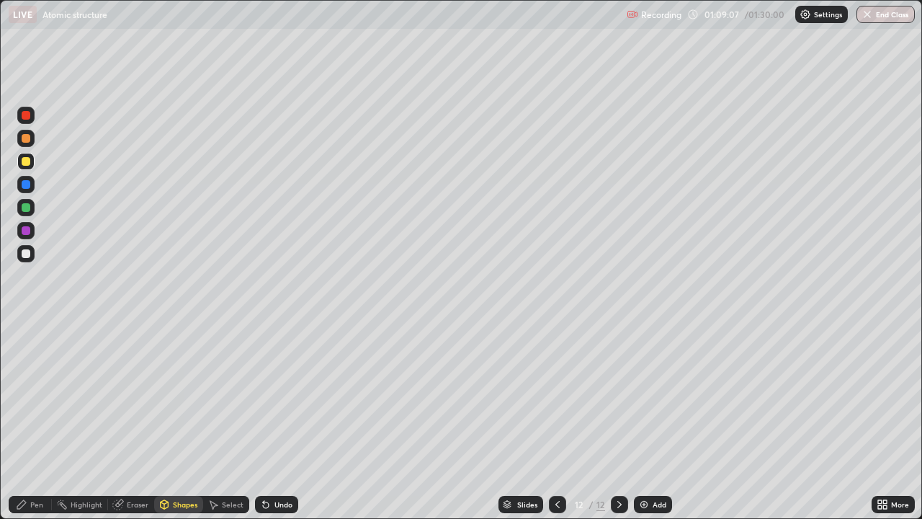
click at [286, 421] on div "Undo" at bounding box center [284, 504] width 18 height 7
click at [168, 421] on div "Shapes" at bounding box center [178, 504] width 49 height 17
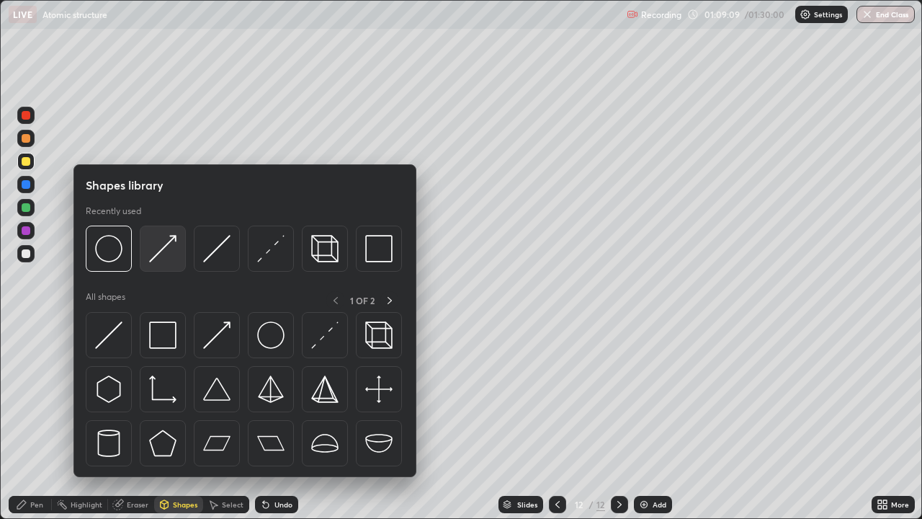
click at [166, 251] on img at bounding box center [162, 248] width 27 height 27
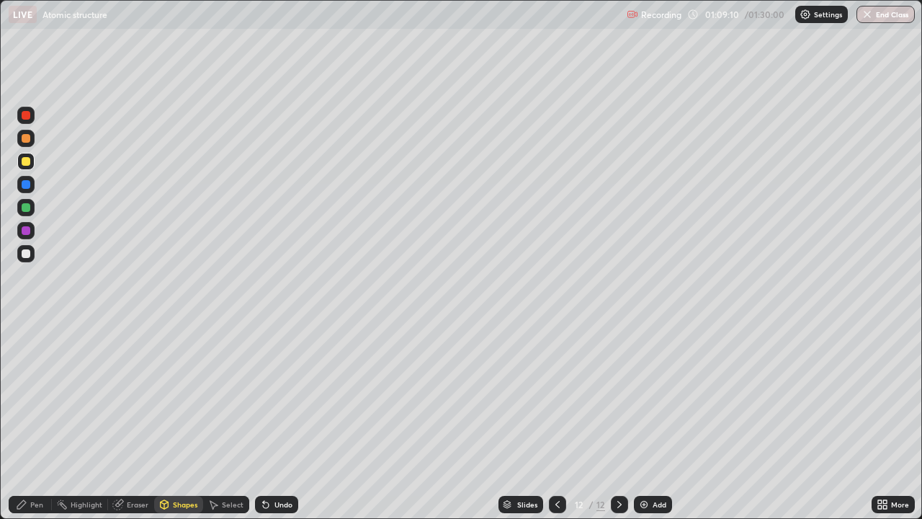
click at [180, 421] on div "Shapes" at bounding box center [185, 504] width 25 height 7
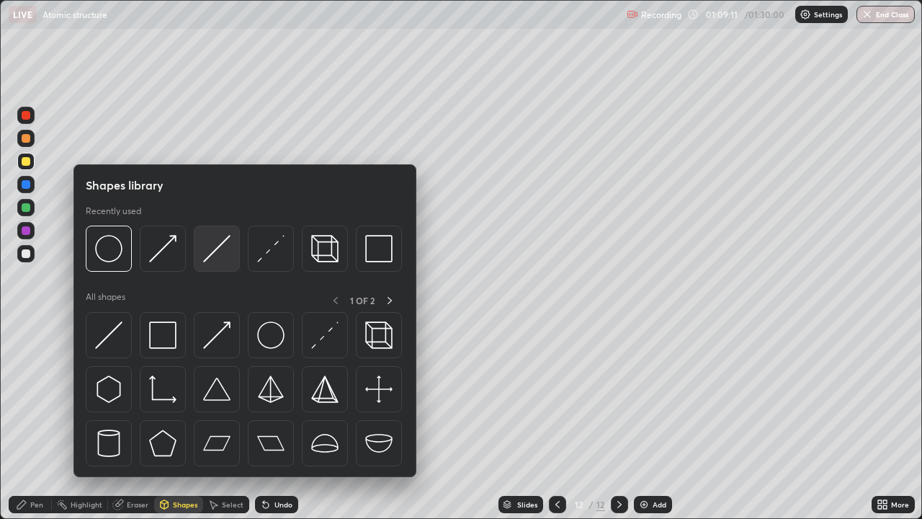
click at [213, 245] on img at bounding box center [216, 248] width 27 height 27
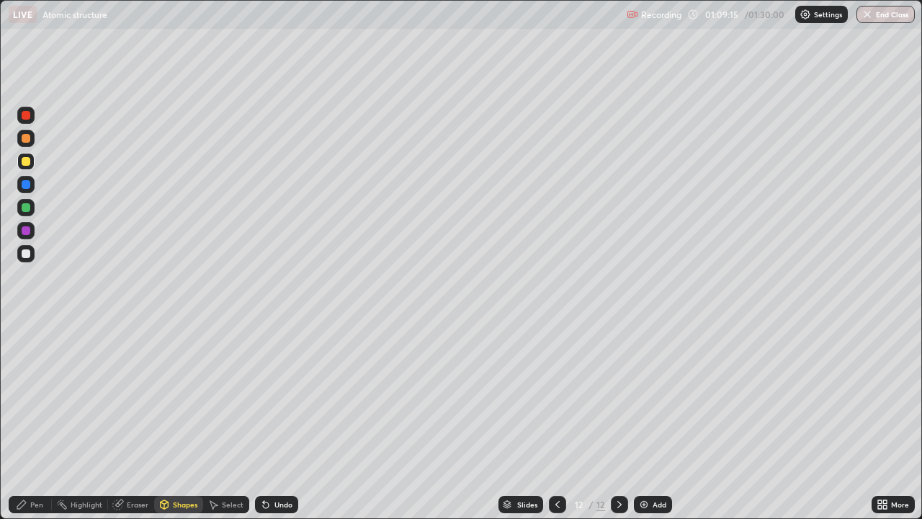
click at [30, 421] on div "Pen" at bounding box center [36, 504] width 13 height 7
click at [32, 251] on div at bounding box center [25, 253] width 17 height 17
click at [228, 421] on div "Select" at bounding box center [226, 504] width 46 height 17
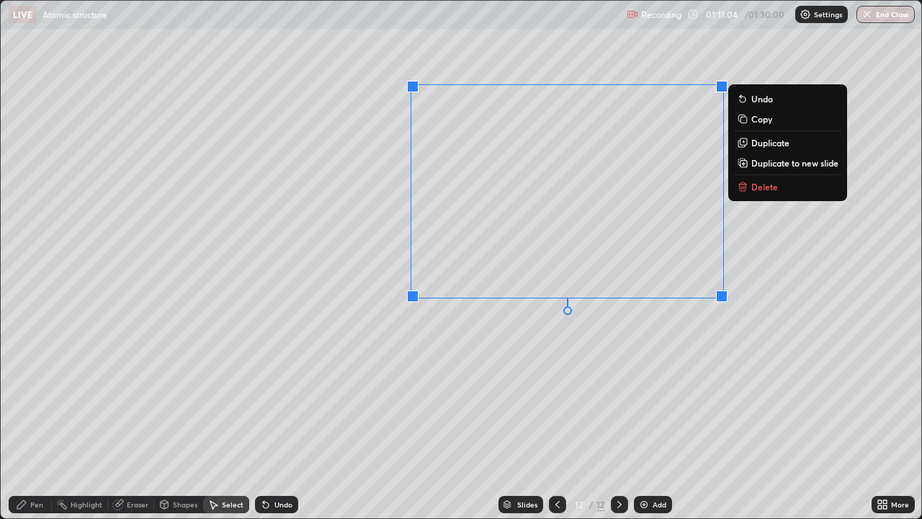
click at [660, 421] on div "Add" at bounding box center [660, 504] width 14 height 7
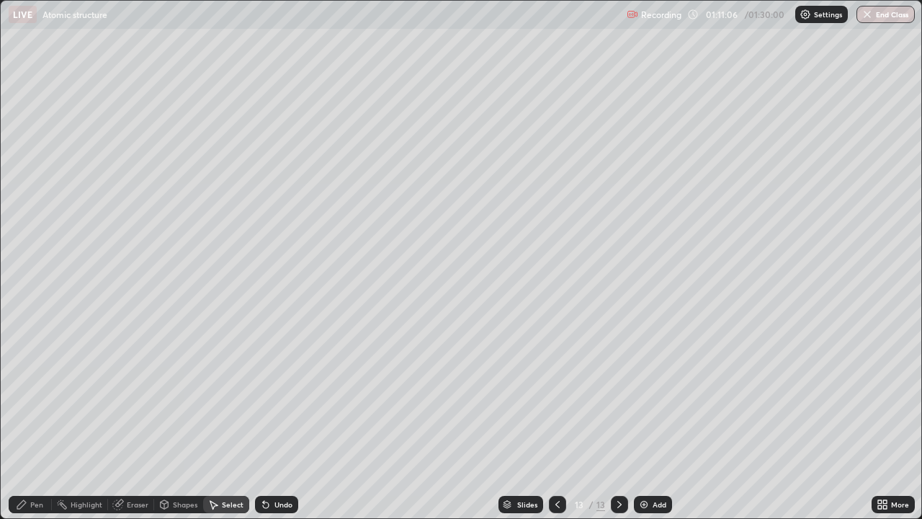
click at [32, 421] on div "Pen" at bounding box center [30, 504] width 43 height 17
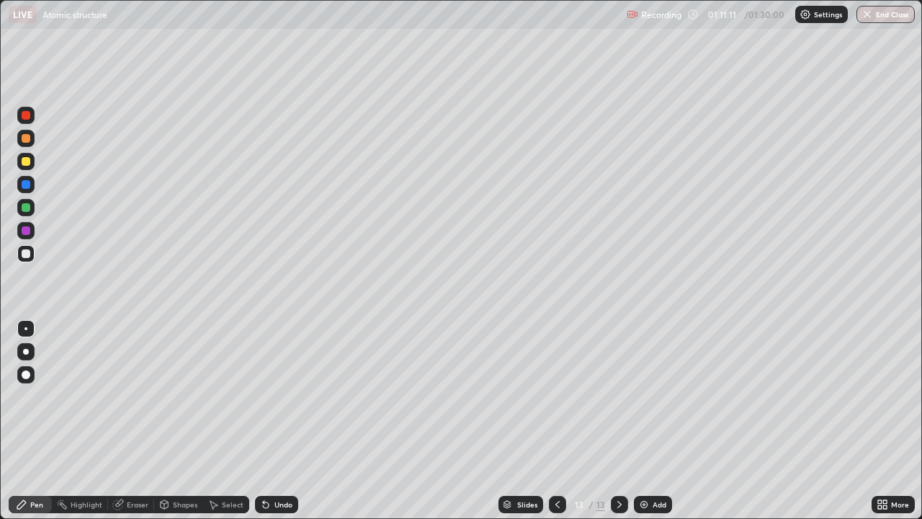
click at [552, 421] on icon at bounding box center [558, 505] width 12 height 12
click at [229, 421] on div "Select" at bounding box center [233, 504] width 22 height 7
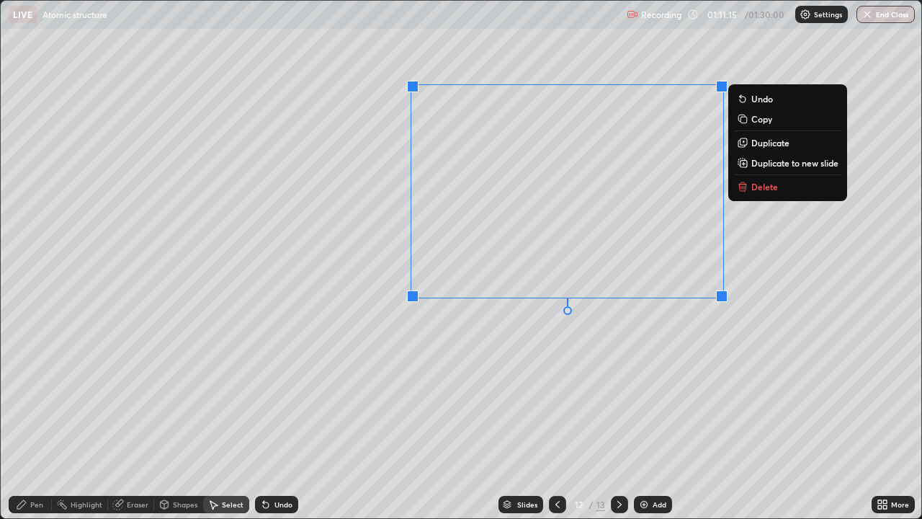
click at [760, 162] on p "Duplicate to new slide" at bounding box center [795, 163] width 87 height 12
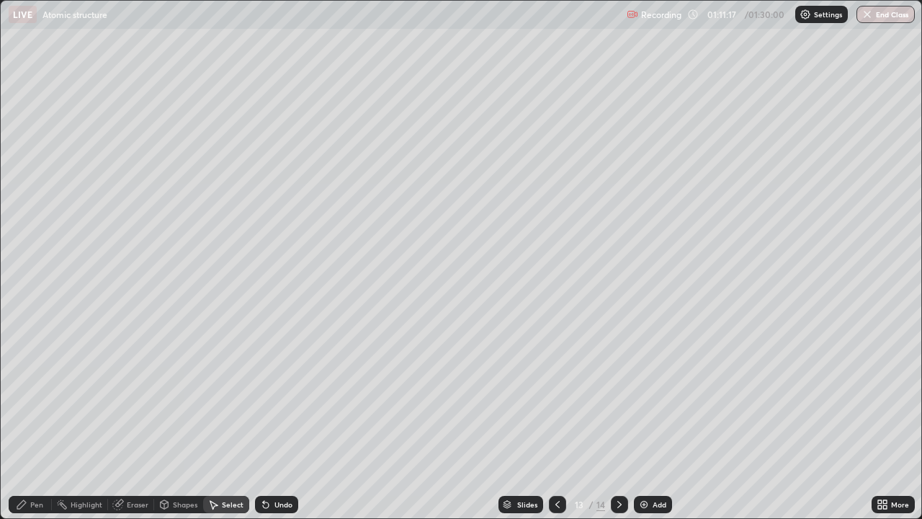
click at [182, 421] on div "Shapes" at bounding box center [185, 504] width 25 height 7
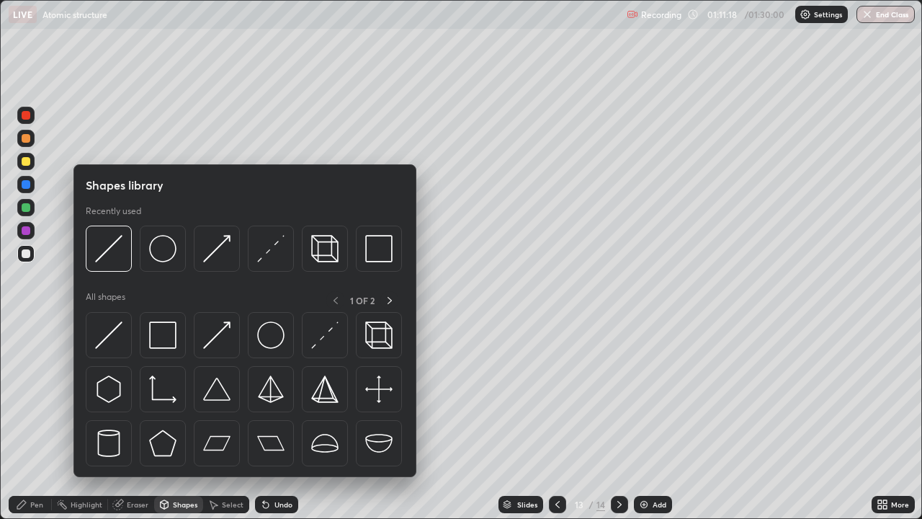
click at [143, 421] on div "Eraser" at bounding box center [138, 504] width 22 height 7
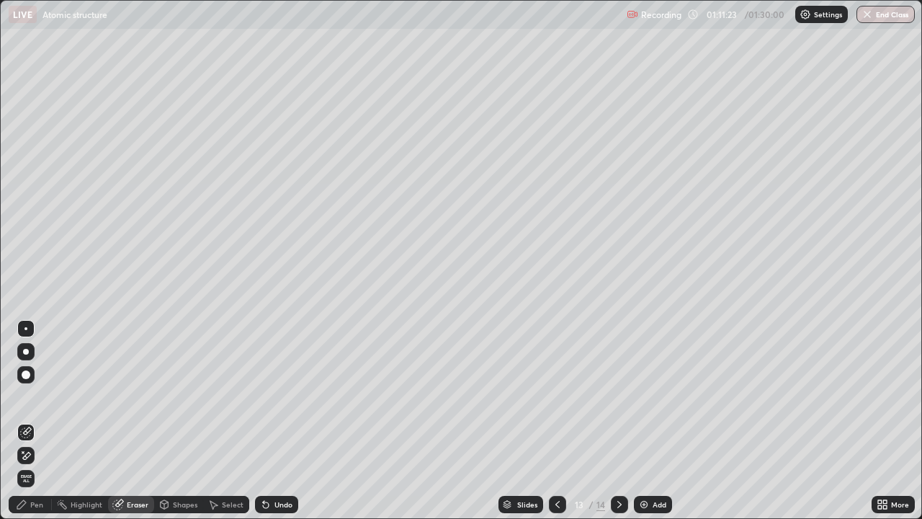
click at [282, 421] on div "Undo" at bounding box center [284, 504] width 18 height 7
click at [237, 421] on div "Select" at bounding box center [233, 504] width 22 height 7
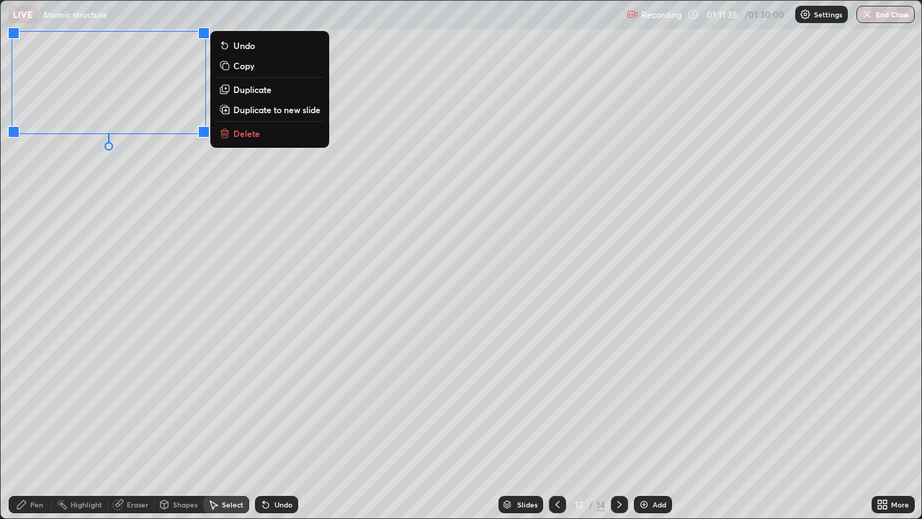
click at [30, 421] on div "Pen" at bounding box center [30, 504] width 43 height 17
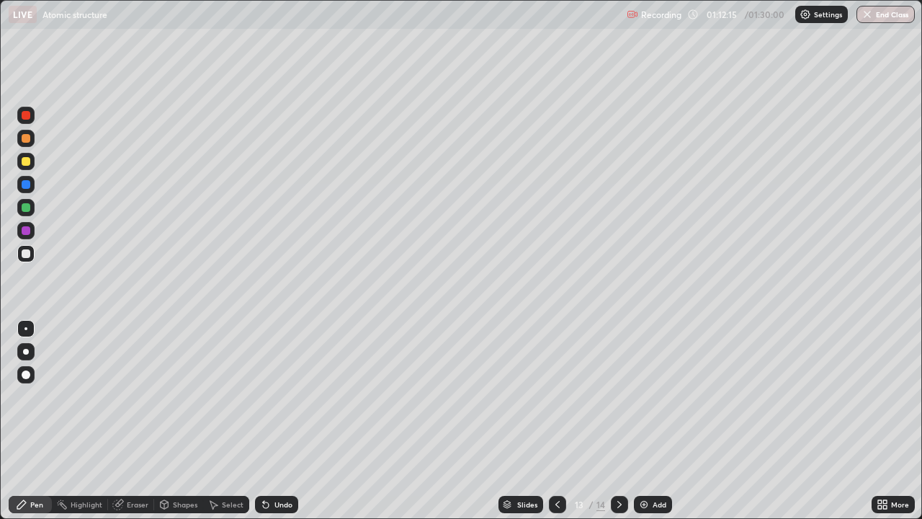
click at [22, 206] on div at bounding box center [26, 207] width 9 height 9
click at [225, 421] on div "Select" at bounding box center [233, 504] width 22 height 7
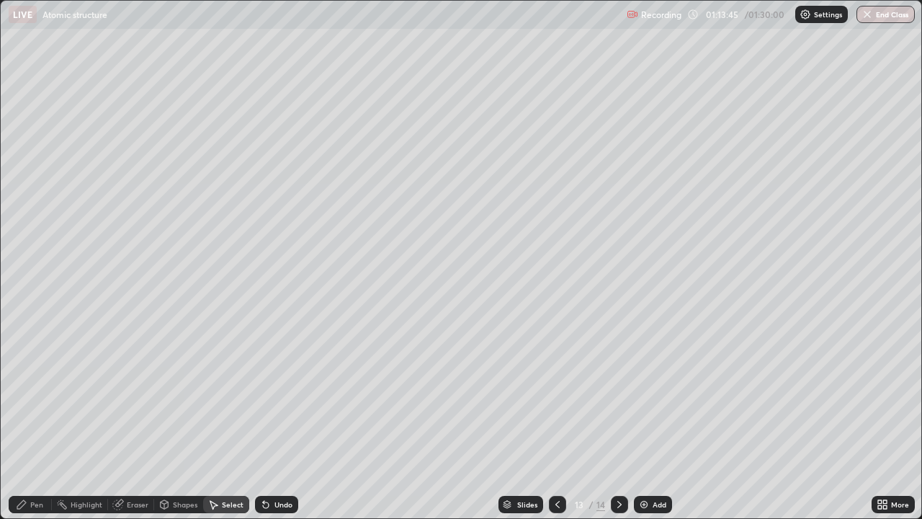
click at [185, 421] on div "Shapes" at bounding box center [178, 504] width 49 height 29
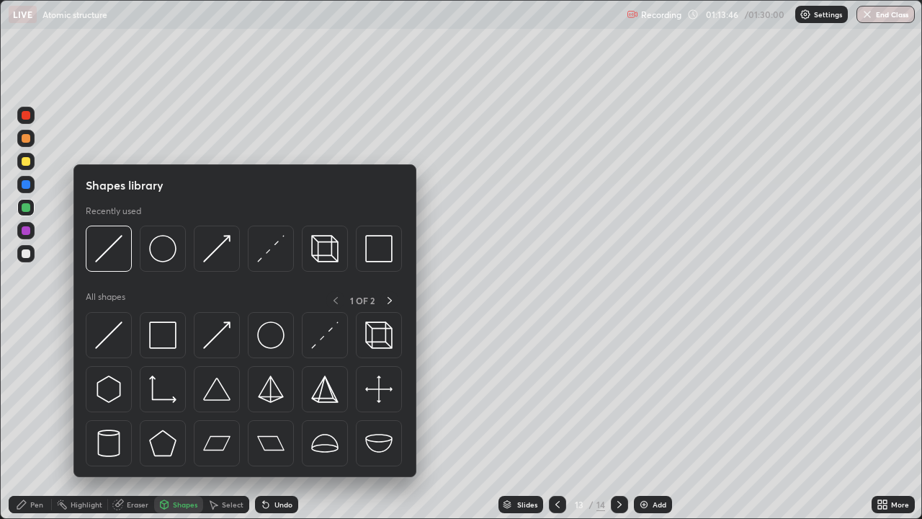
click at [233, 421] on div "Select" at bounding box center [226, 504] width 46 height 29
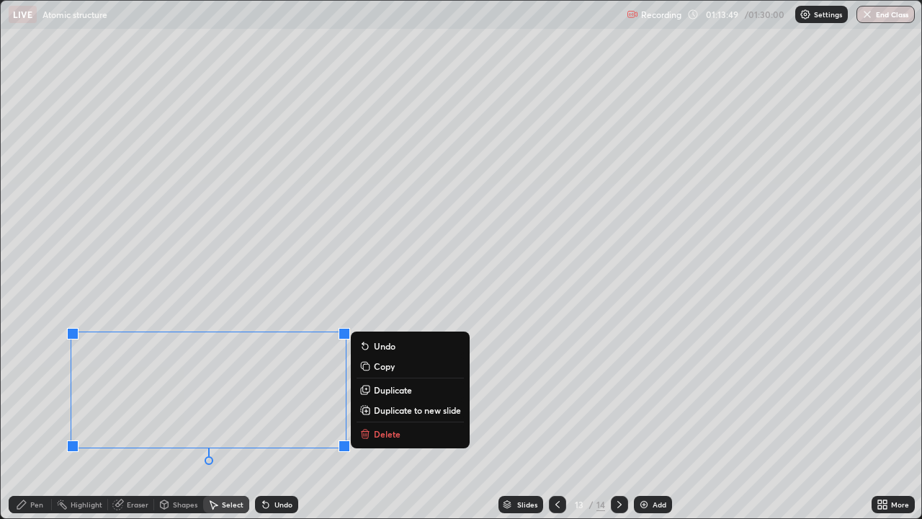
click at [370, 421] on icon at bounding box center [366, 434] width 12 height 12
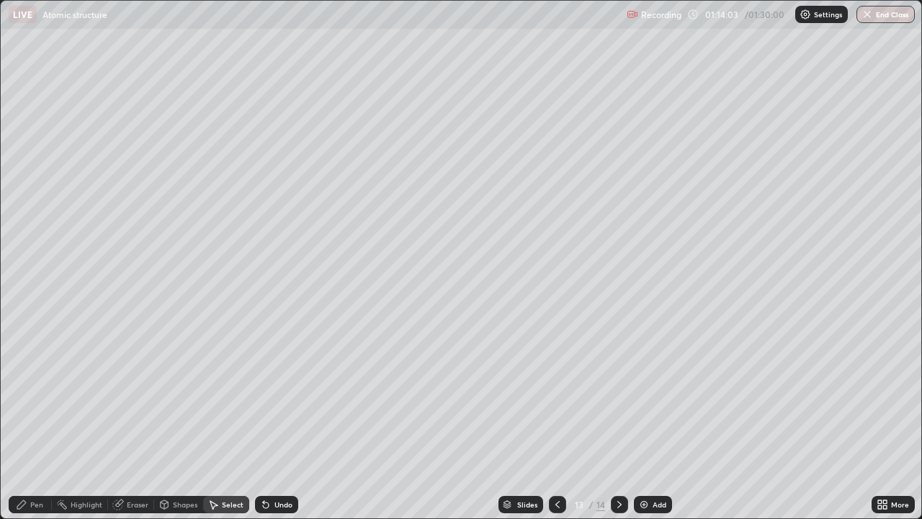
click at [169, 421] on div "Shapes" at bounding box center [178, 504] width 49 height 17
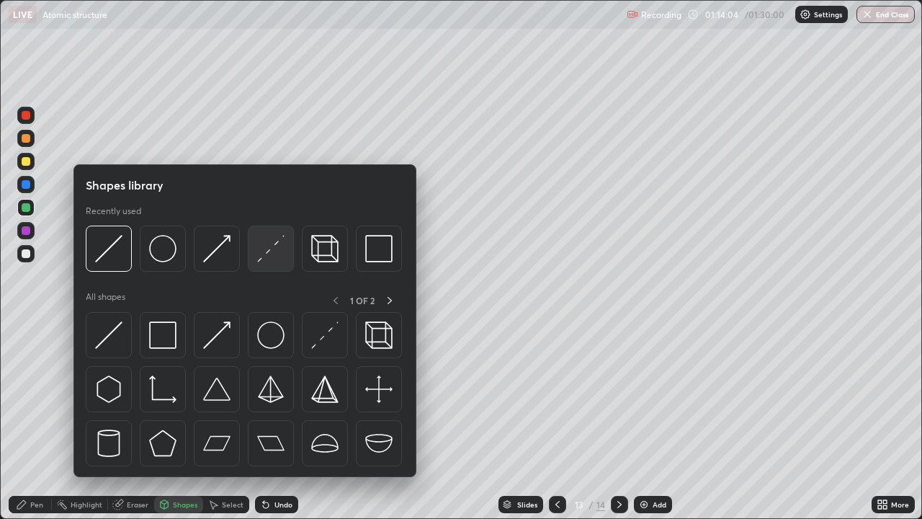
click at [267, 252] on img at bounding box center [270, 248] width 27 height 27
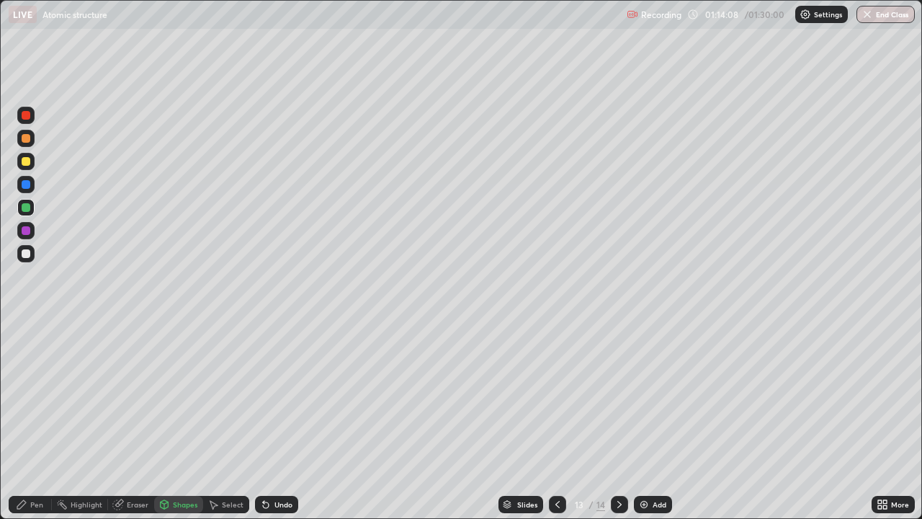
click at [48, 421] on div "Pen" at bounding box center [30, 504] width 43 height 17
click at [27, 161] on div at bounding box center [26, 161] width 9 height 9
click at [888, 13] on button "End Class" at bounding box center [886, 14] width 58 height 17
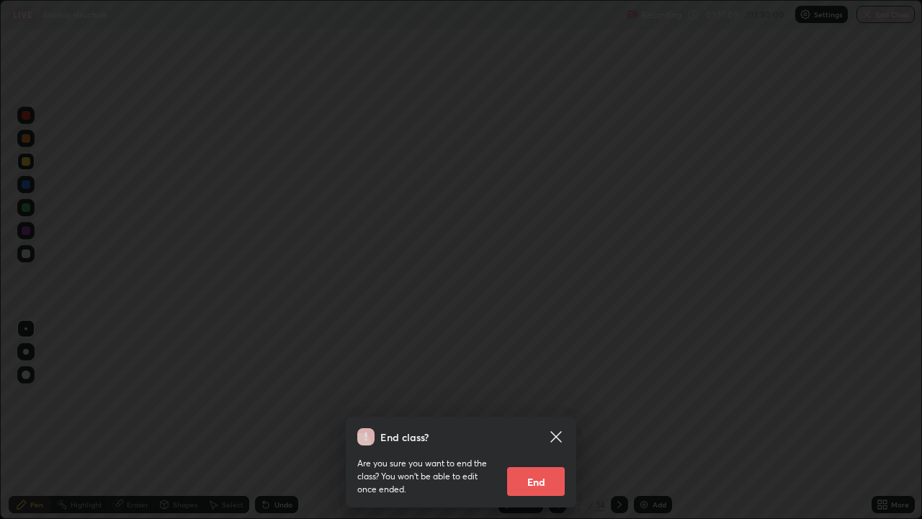
click at [530, 421] on button "End" at bounding box center [536, 481] width 58 height 29
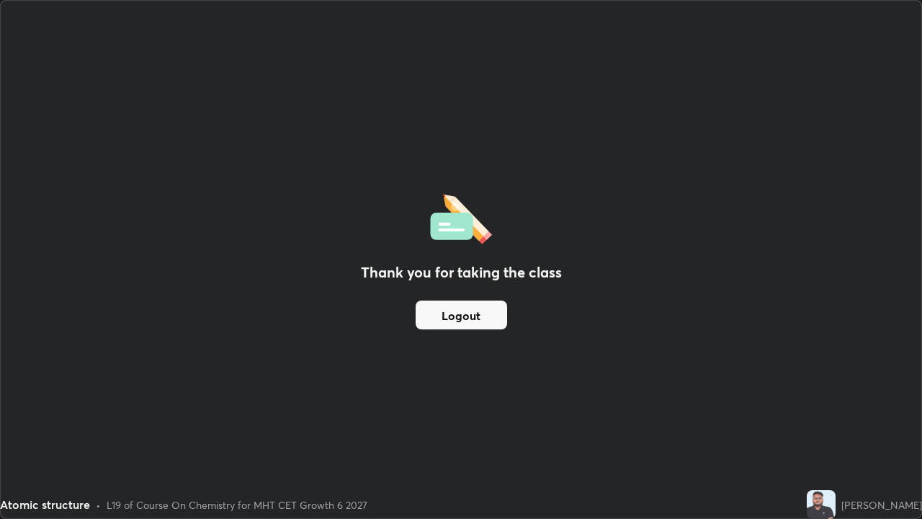
click at [475, 306] on button "Logout" at bounding box center [462, 315] width 92 height 29
